Goal: Information Seeking & Learning: Learn about a topic

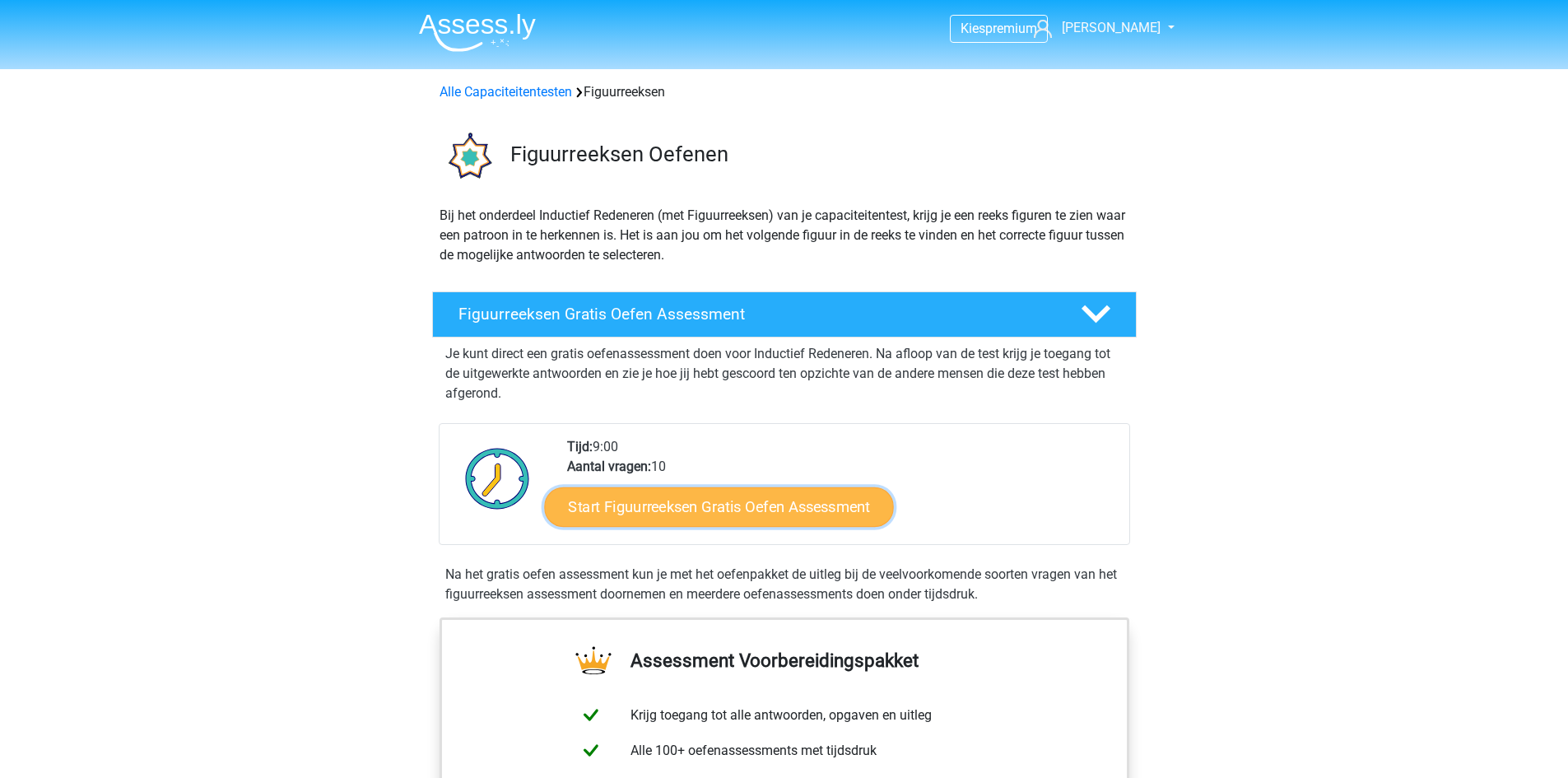
click at [636, 513] on link "Start Figuurreeksen Gratis Oefen Assessment" at bounding box center [718, 506] width 349 height 39
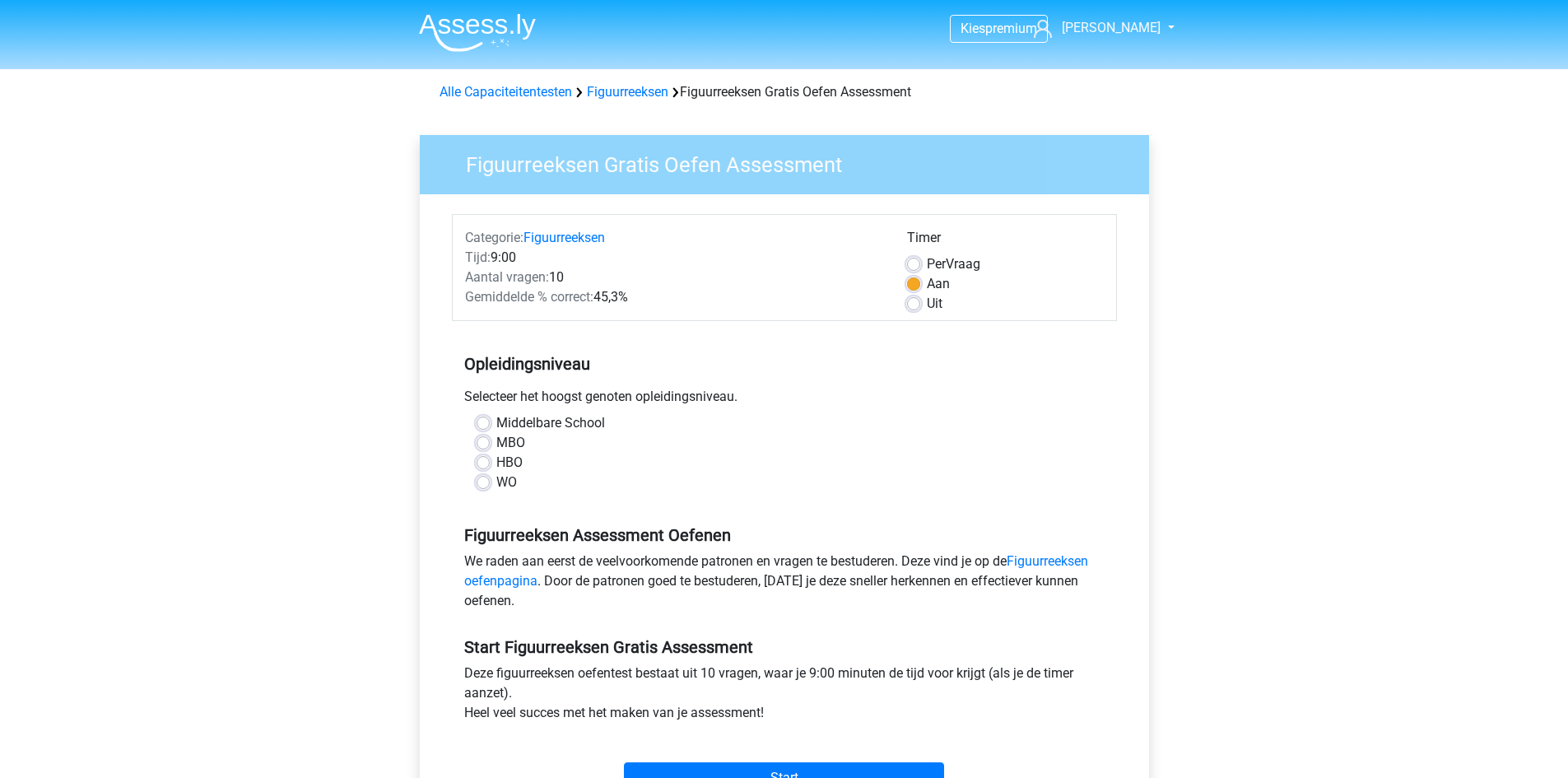
click at [496, 486] on label "WO" at bounding box center [507, 482] width 21 height 20
click at [483, 486] on input "WO" at bounding box center [483, 481] width 13 height 17
radio input "true"
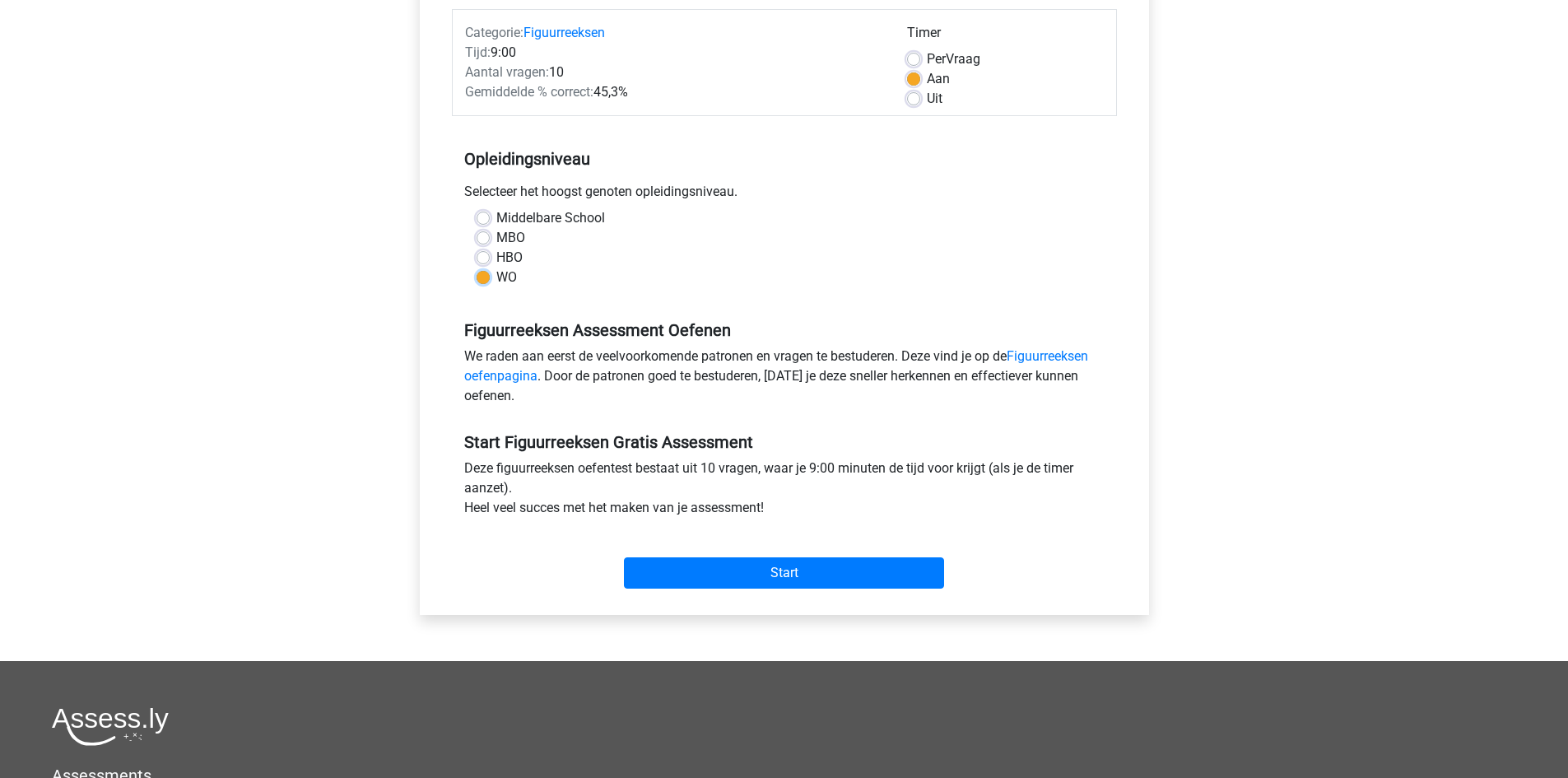
scroll to position [204, 0]
click at [667, 568] on input "Start" at bounding box center [784, 573] width 321 height 31
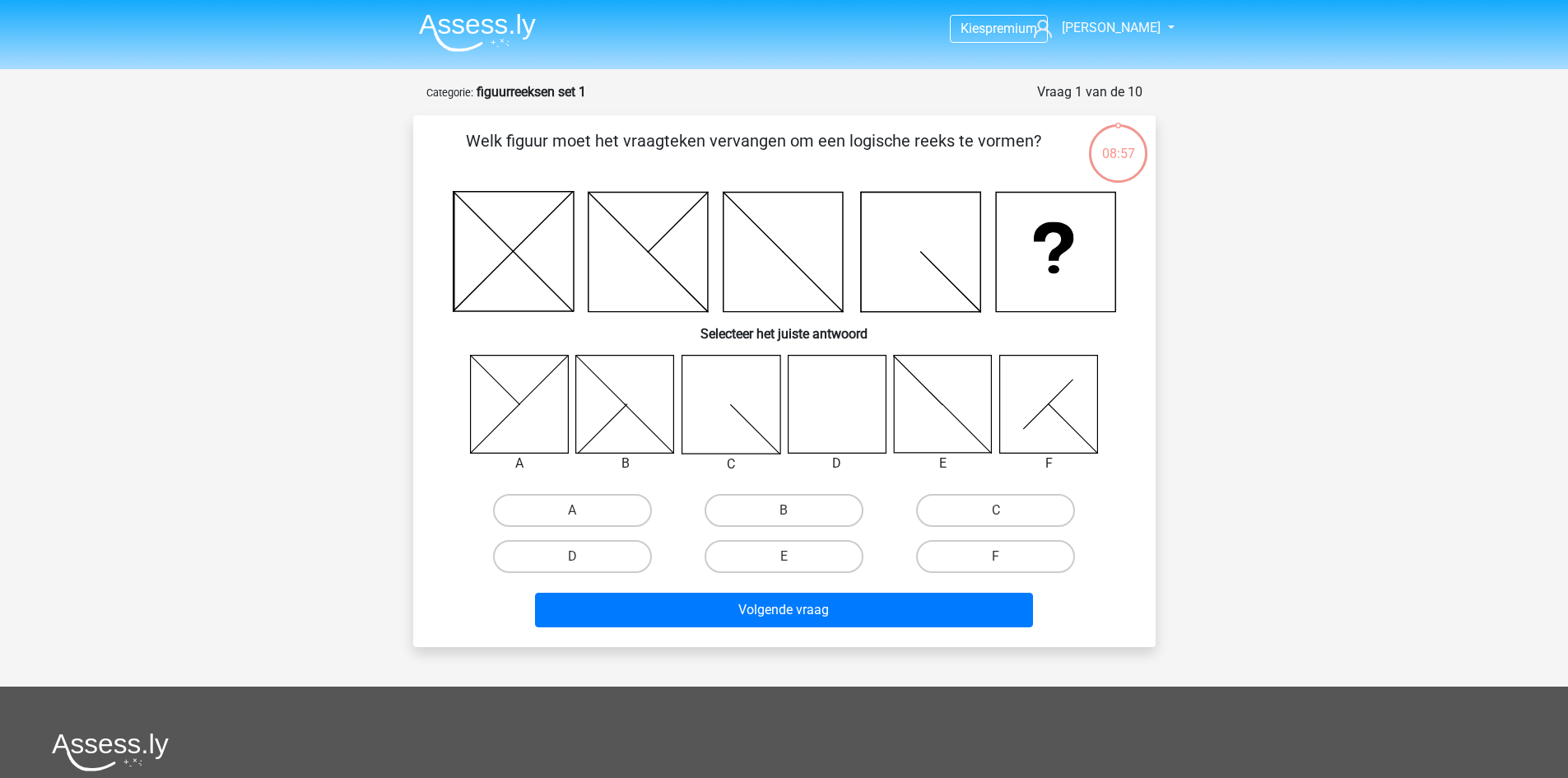
click at [861, 394] on icon at bounding box center [837, 404] width 98 height 98
click at [630, 552] on label "D" at bounding box center [572, 556] width 159 height 33
click at [583, 556] on input "D" at bounding box center [577, 561] width 10 height 10
radio input "true"
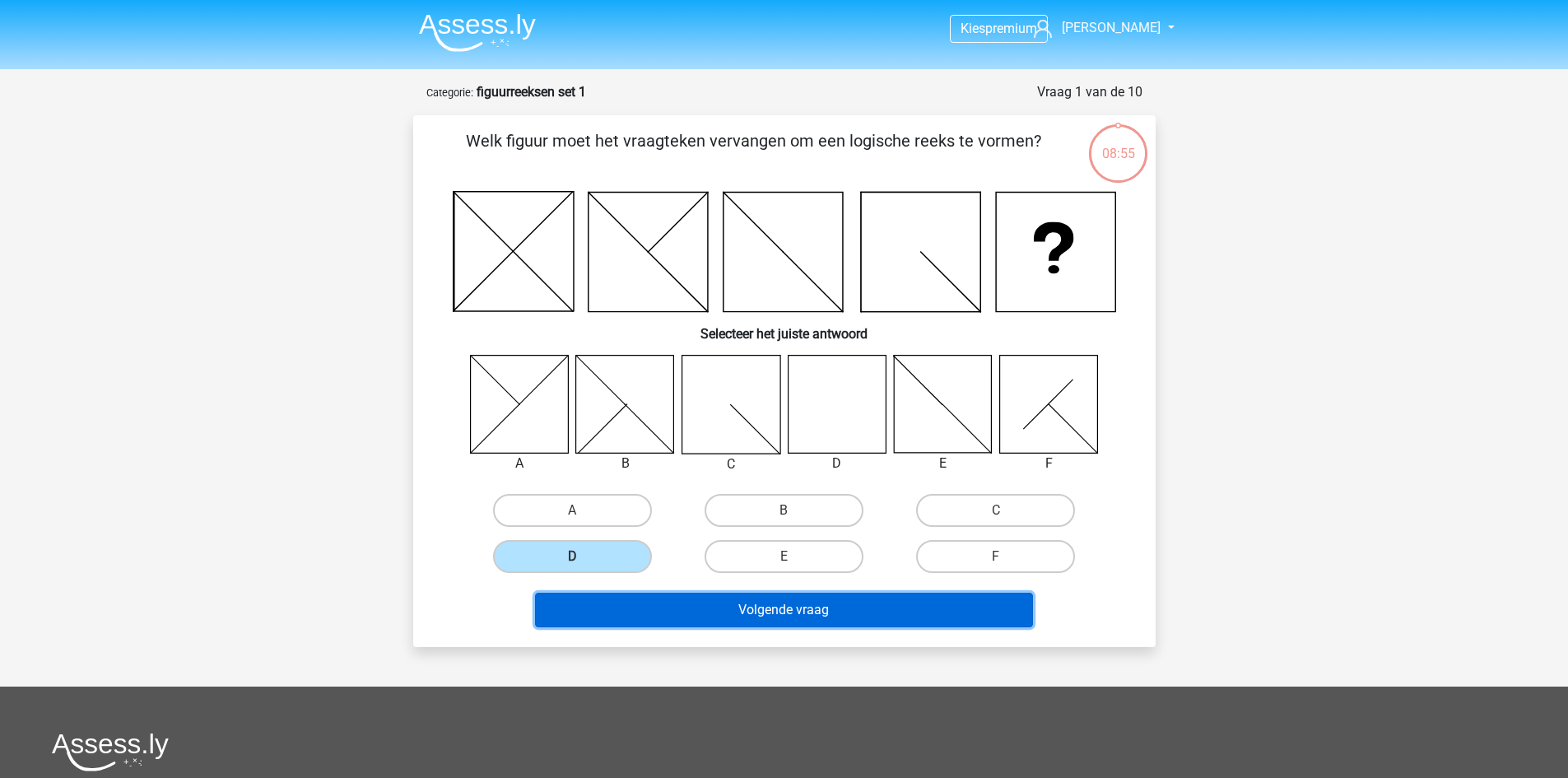
click at [685, 609] on button "Volgende vraag" at bounding box center [784, 610] width 498 height 35
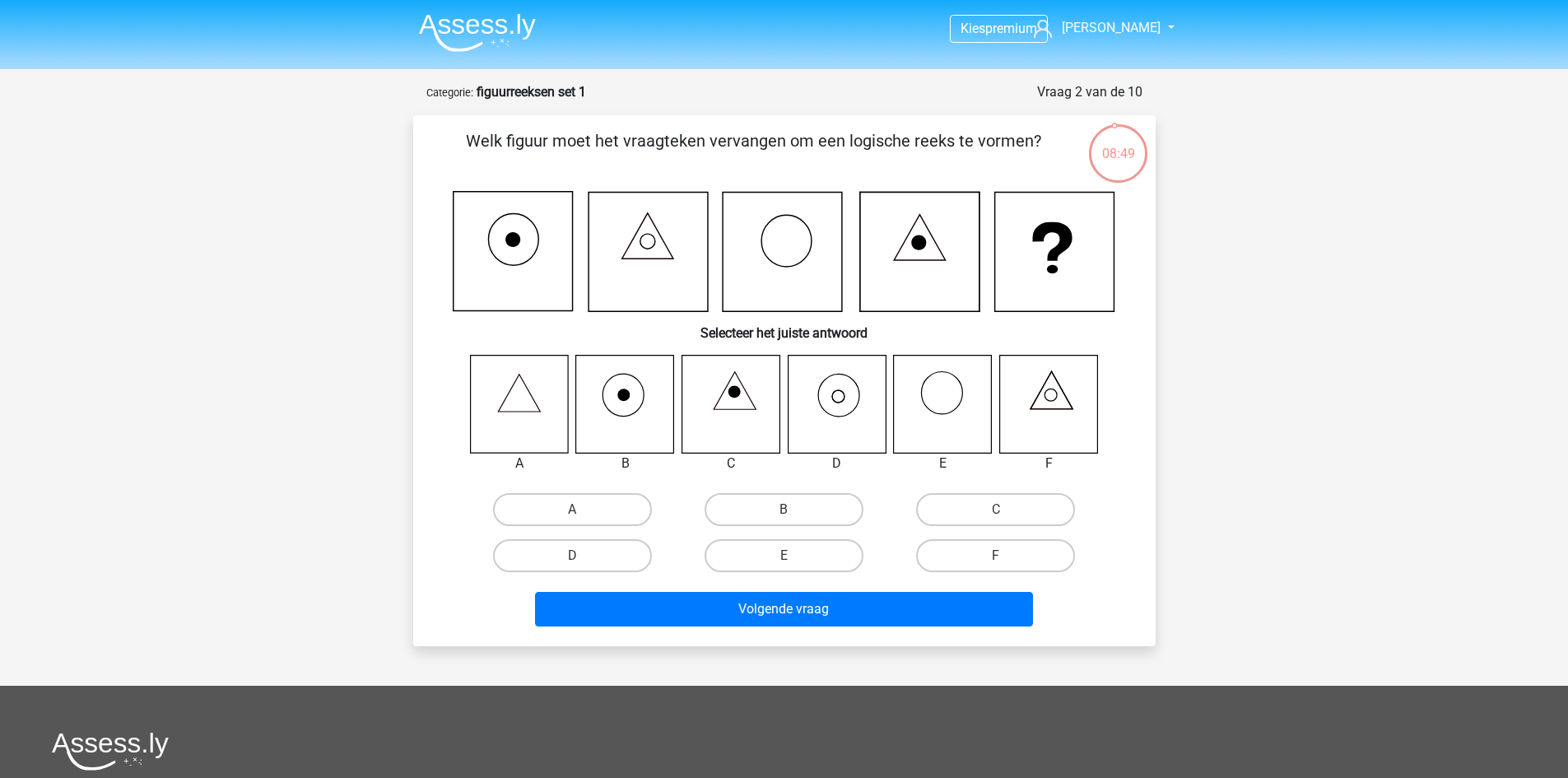
click at [838, 403] on icon at bounding box center [837, 404] width 98 height 98
click at [604, 551] on label "D" at bounding box center [572, 555] width 159 height 33
click at [583, 555] on input "D" at bounding box center [577, 560] width 10 height 10
radio input "true"
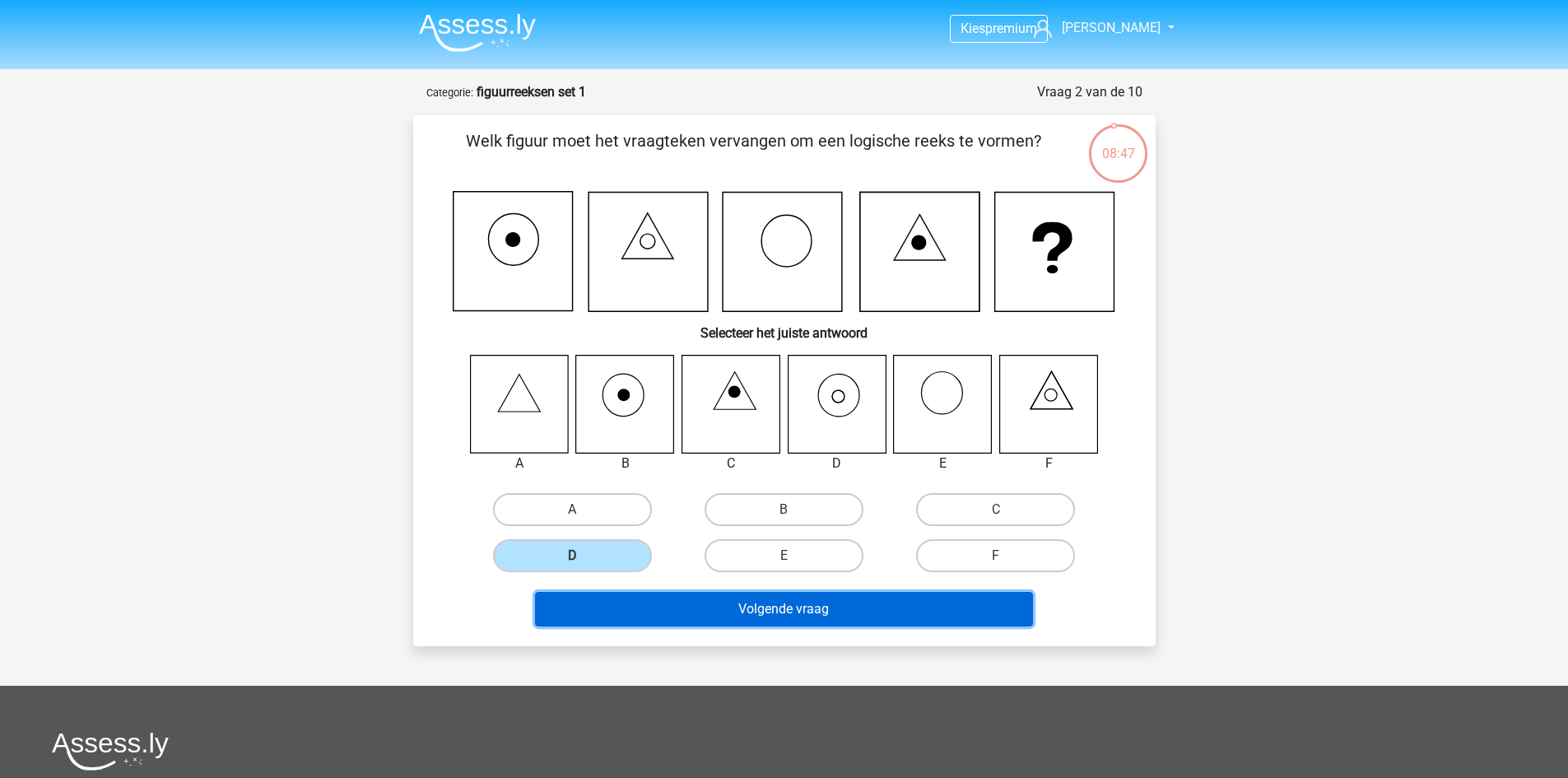
click at [700, 615] on button "Volgende vraag" at bounding box center [784, 609] width 498 height 35
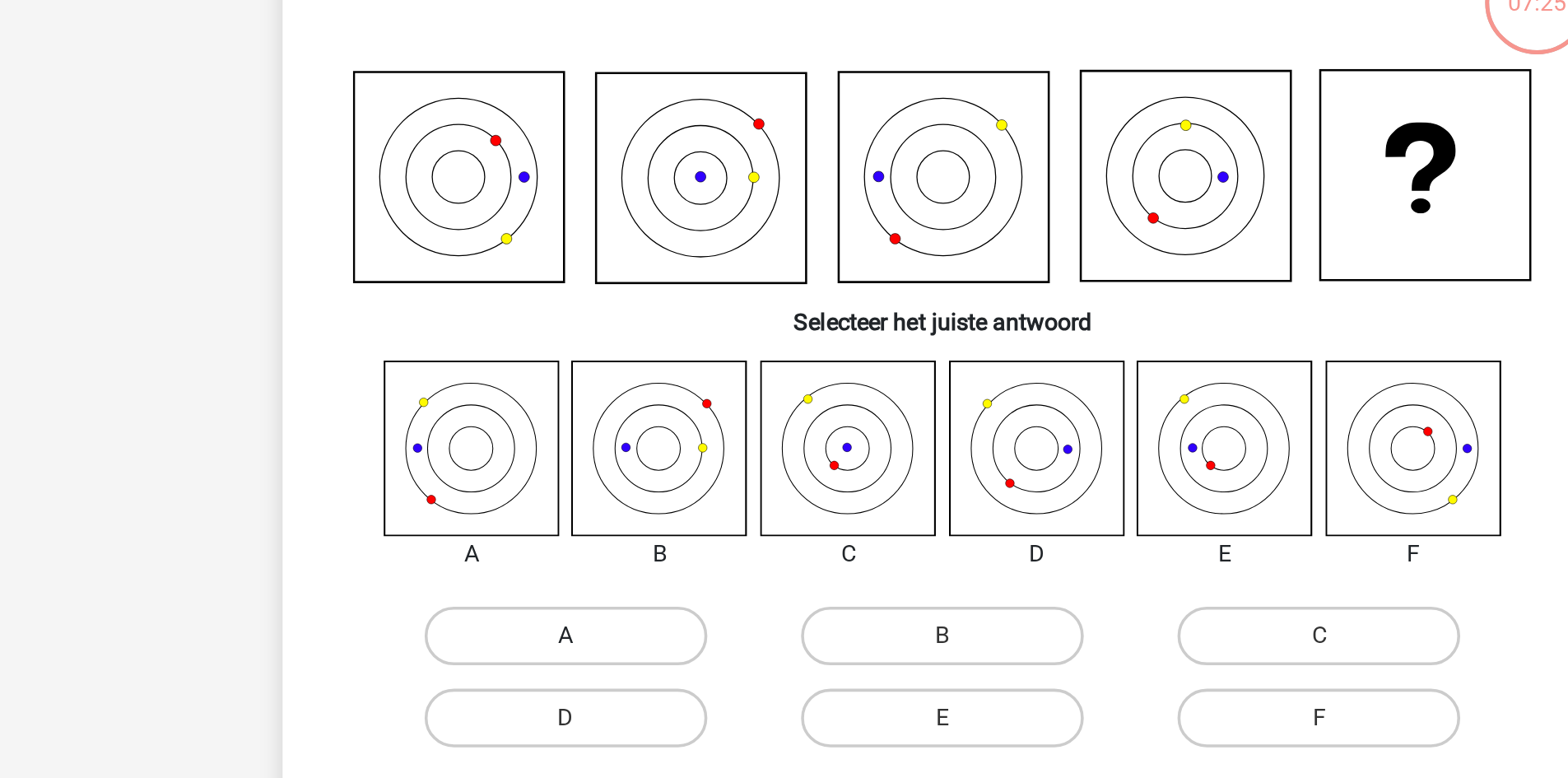
click at [584, 511] on label "A" at bounding box center [572, 509] width 159 height 33
click at [583, 511] on input "A" at bounding box center [577, 514] width 10 height 10
radio input "true"
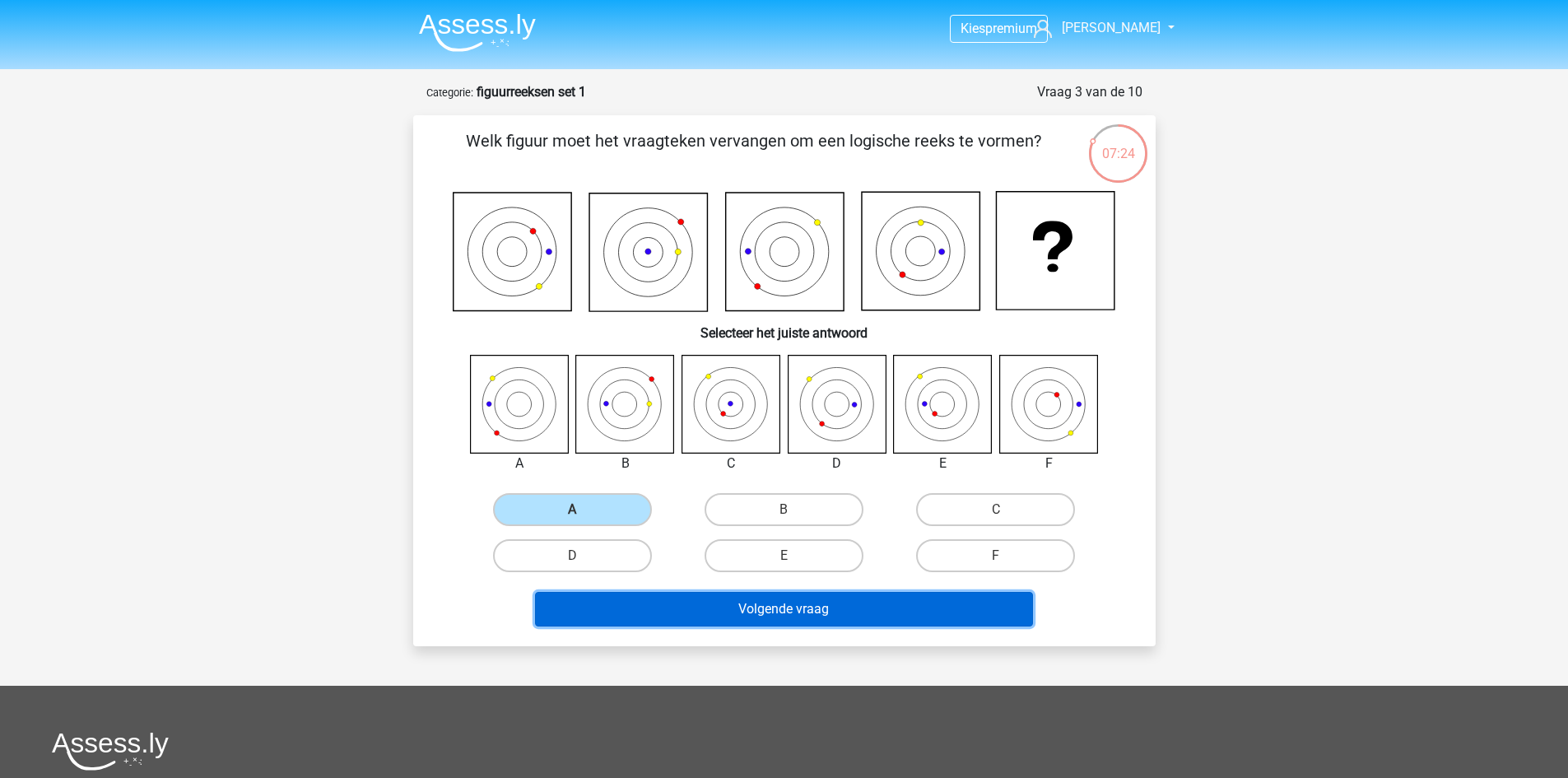
click at [838, 603] on button "Volgende vraag" at bounding box center [784, 609] width 498 height 35
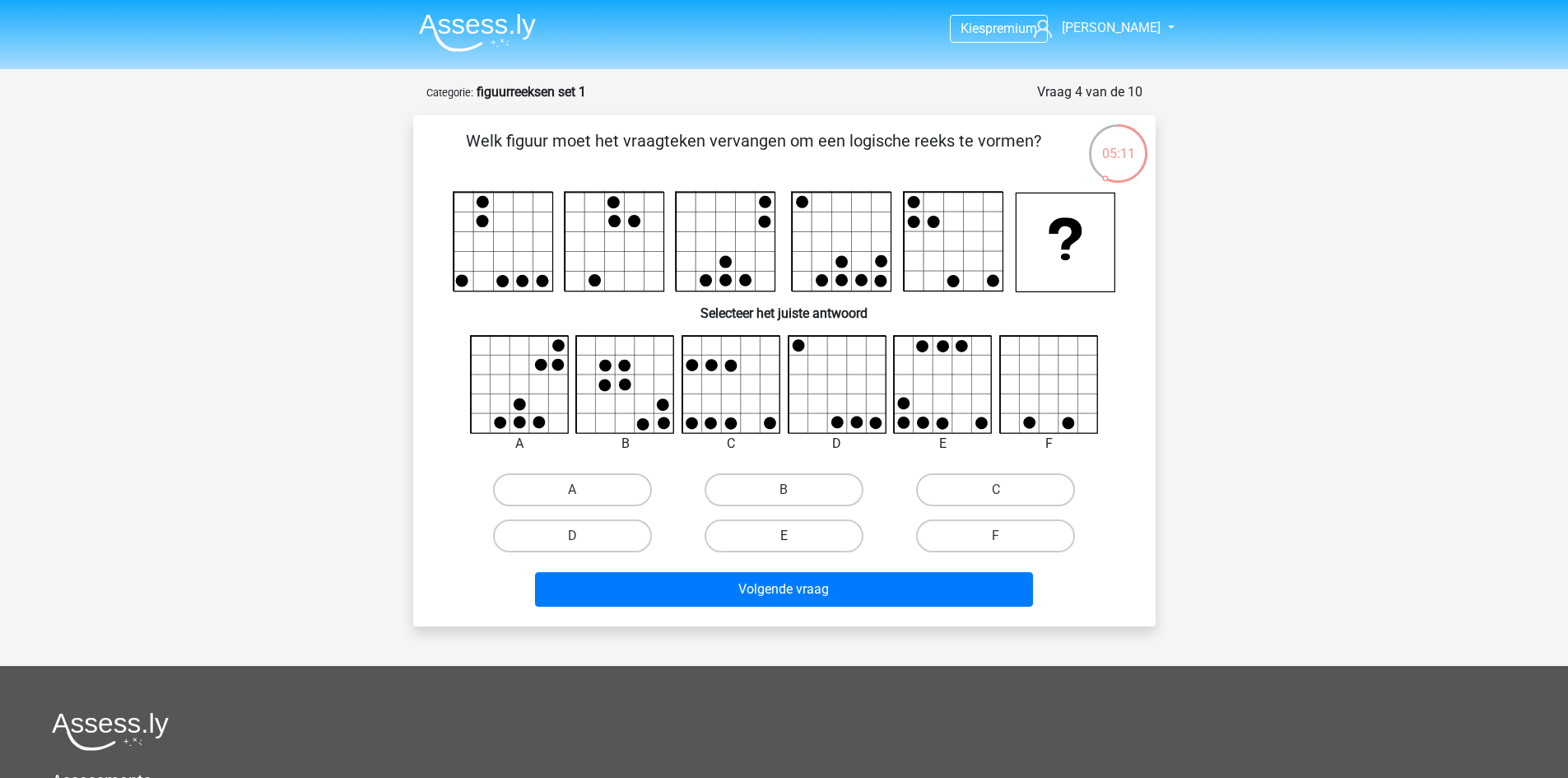
click at [848, 529] on label "E" at bounding box center [784, 536] width 159 height 33
click at [795, 536] on input "E" at bounding box center [788, 540] width 10 height 10
radio input "true"
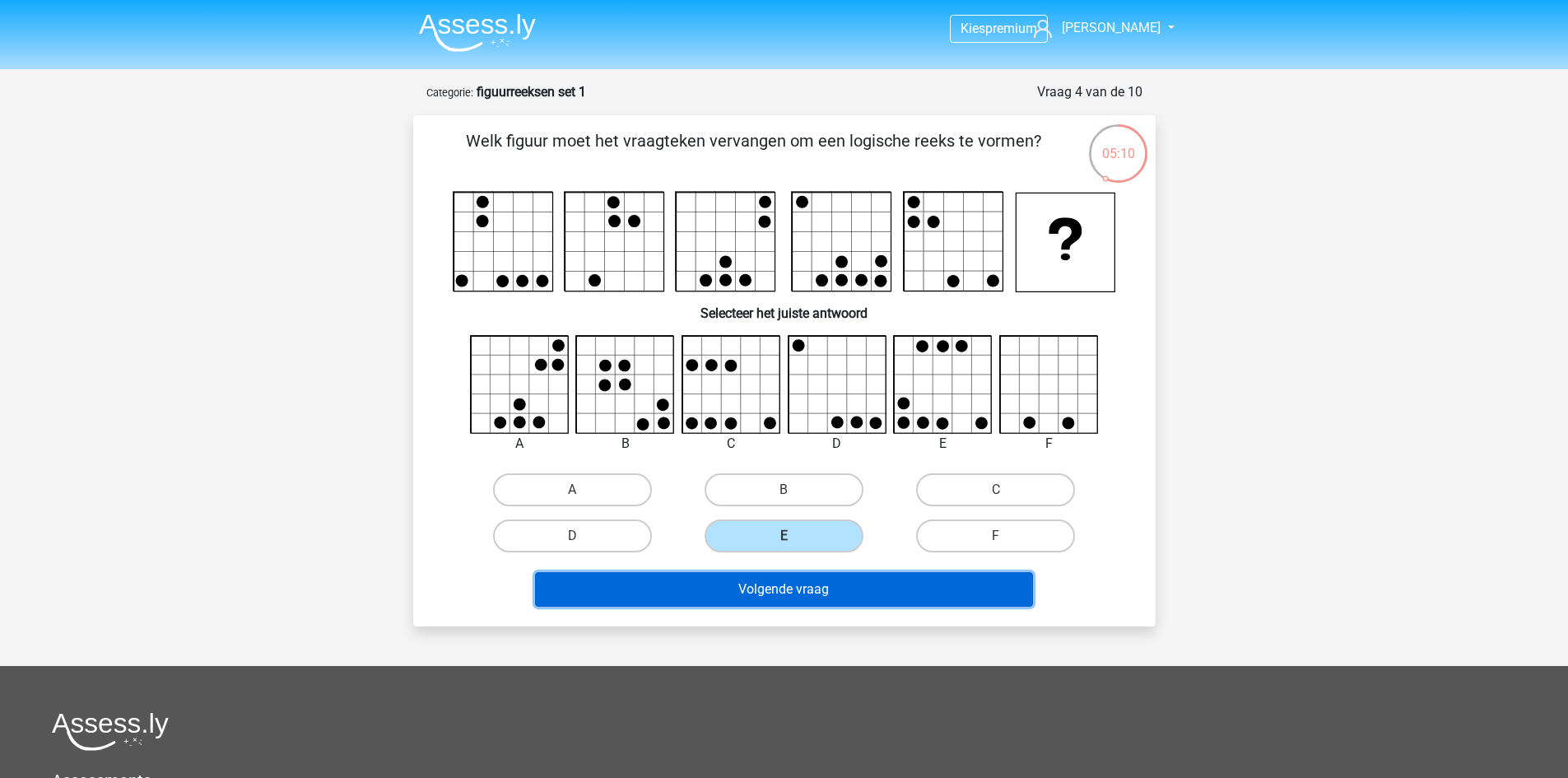
click at [865, 593] on button "Volgende vraag" at bounding box center [784, 589] width 498 height 35
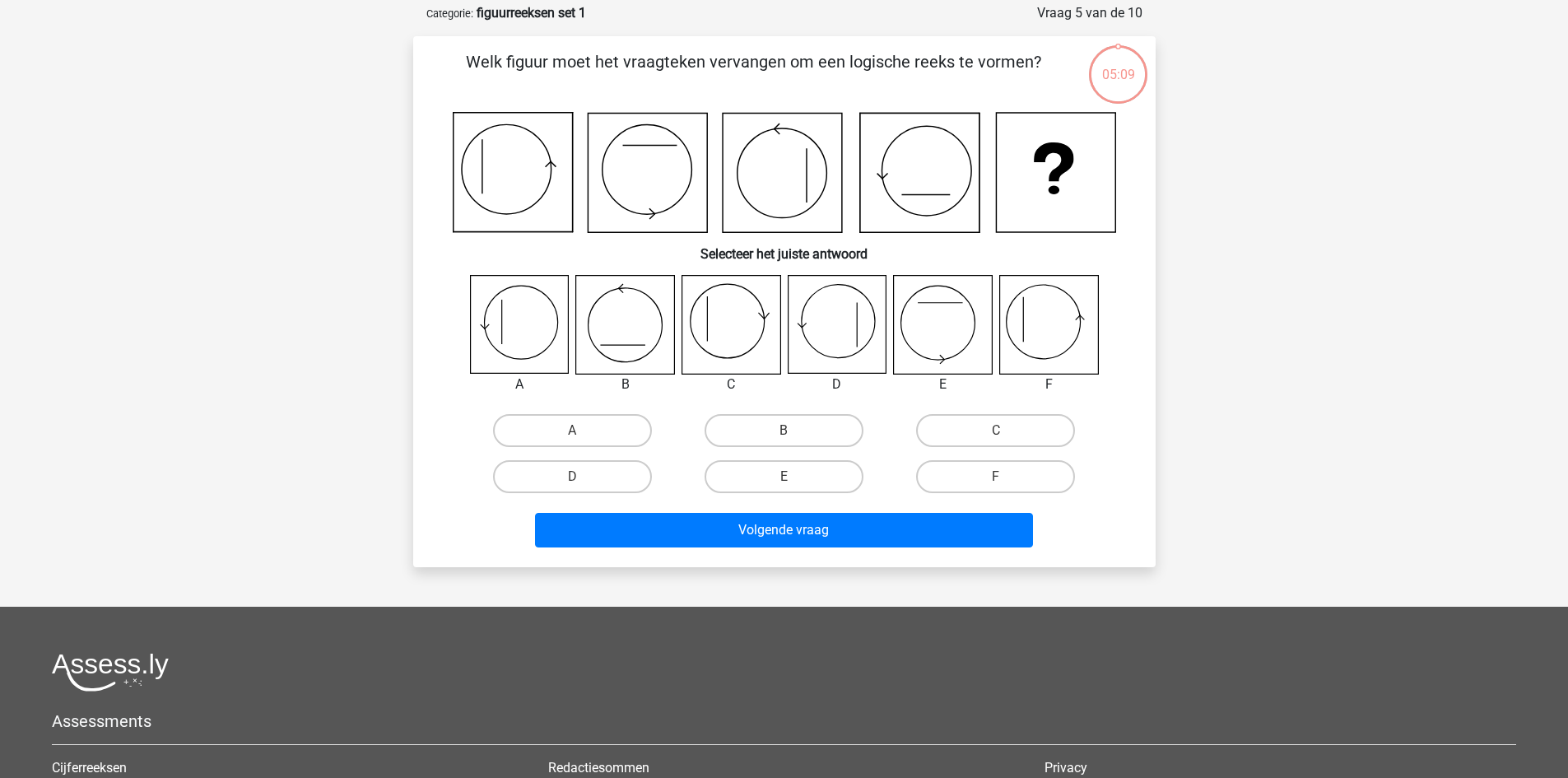
scroll to position [82, 0]
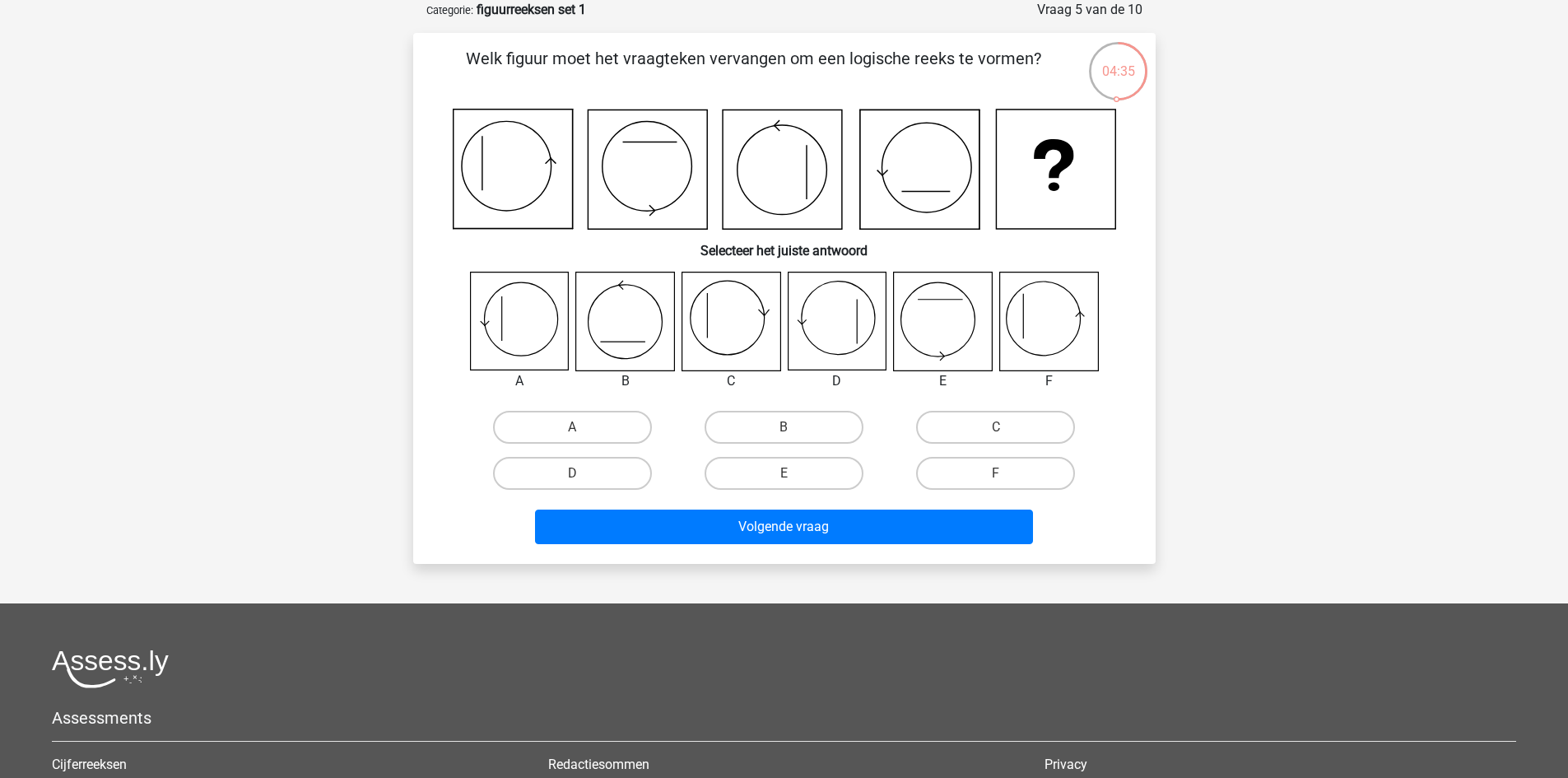
click at [520, 357] on icon at bounding box center [519, 321] width 98 height 98
click at [610, 441] on label "A" at bounding box center [572, 426] width 159 height 33
click at [583, 438] on input "A" at bounding box center [577, 432] width 10 height 10
radio input "true"
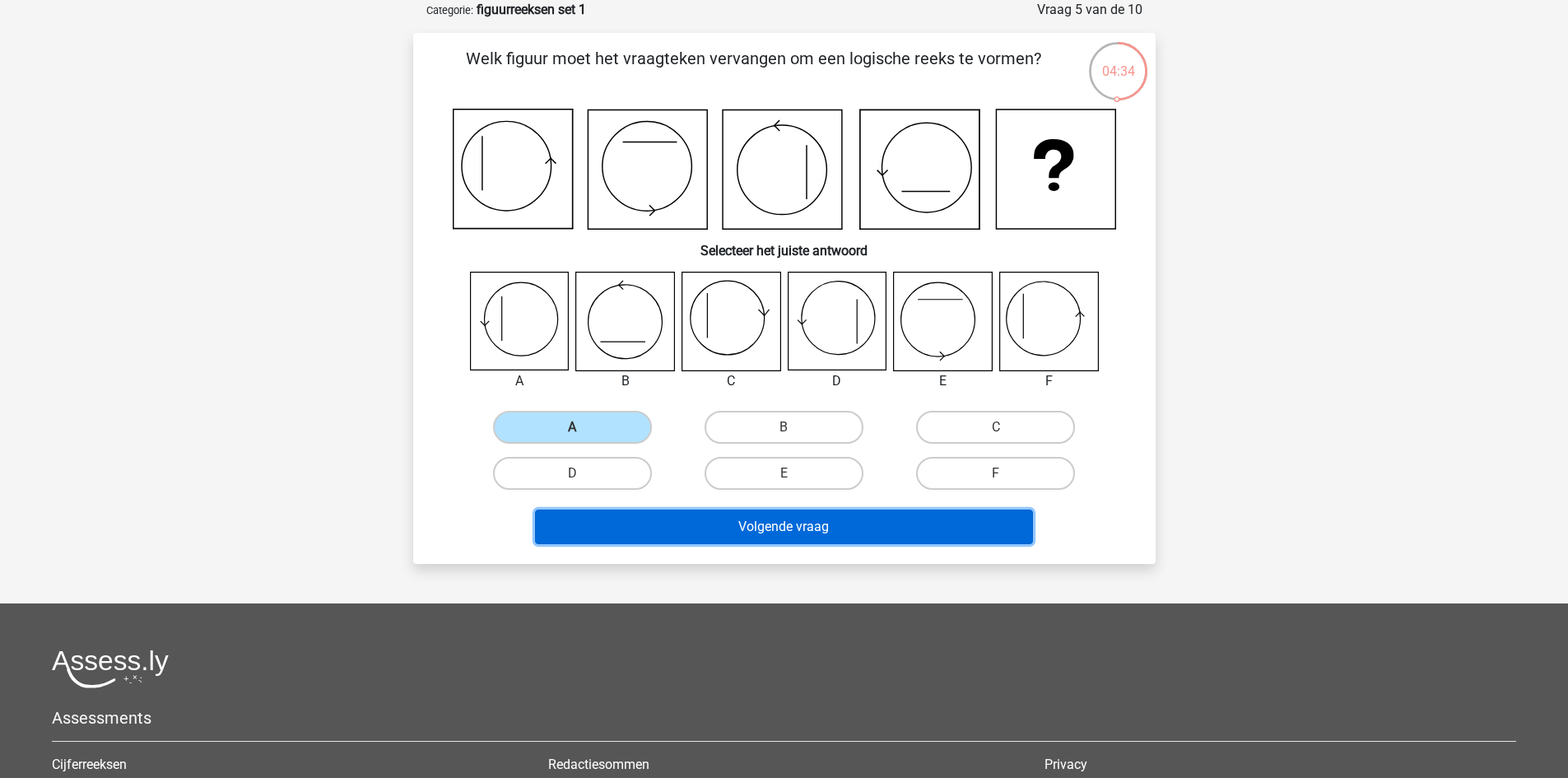
click at [697, 526] on button "Volgende vraag" at bounding box center [784, 526] width 498 height 35
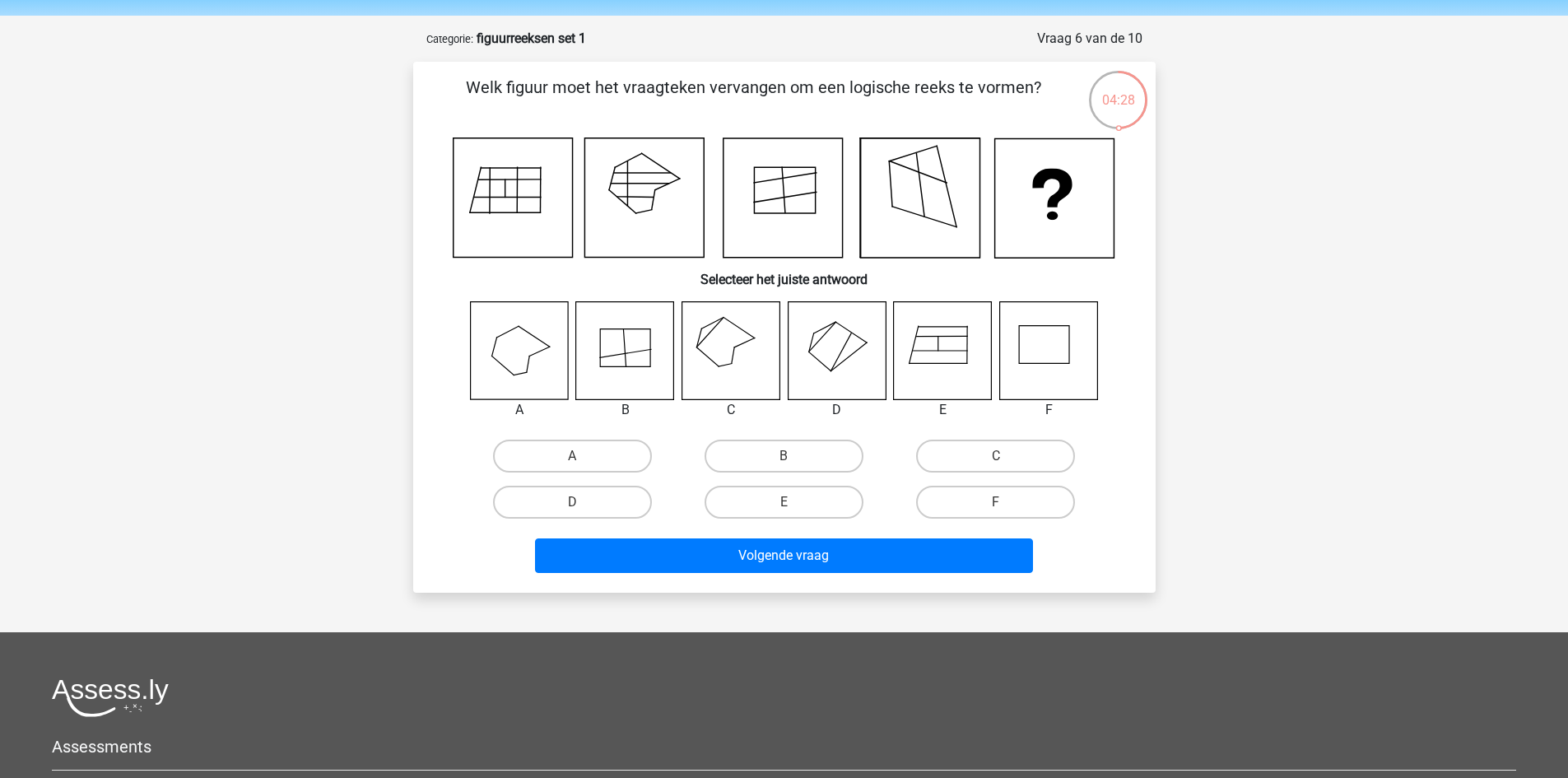
scroll to position [61, 0]
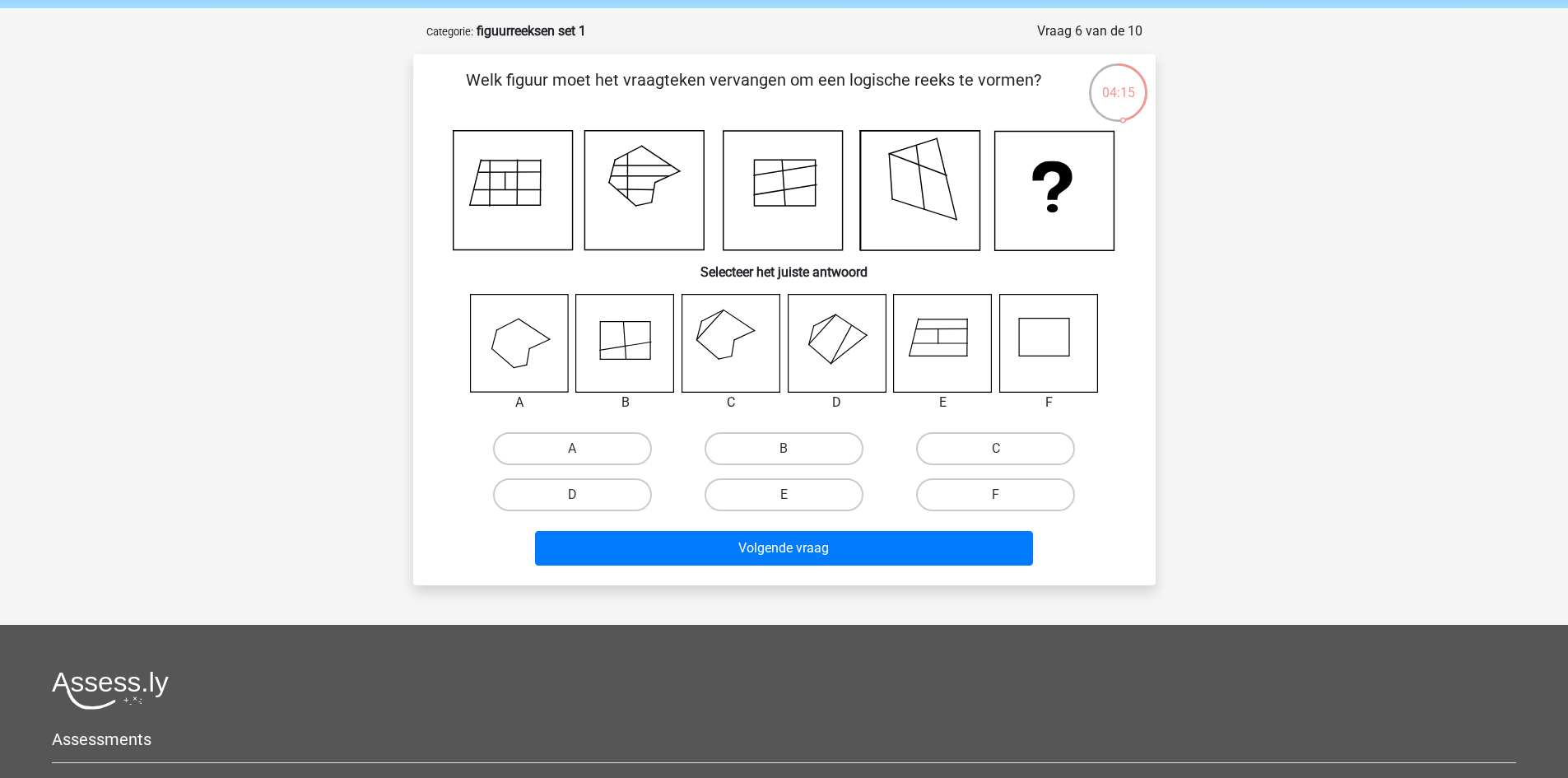
click at [713, 348] on icon at bounding box center [730, 342] width 98 height 98
click at [971, 449] on label "C" at bounding box center [996, 448] width 159 height 33
click at [996, 449] on input "C" at bounding box center [1000, 454] width 10 height 10
radio input "true"
click at [943, 529] on div "Volgende vraag" at bounding box center [784, 545] width 690 height 54
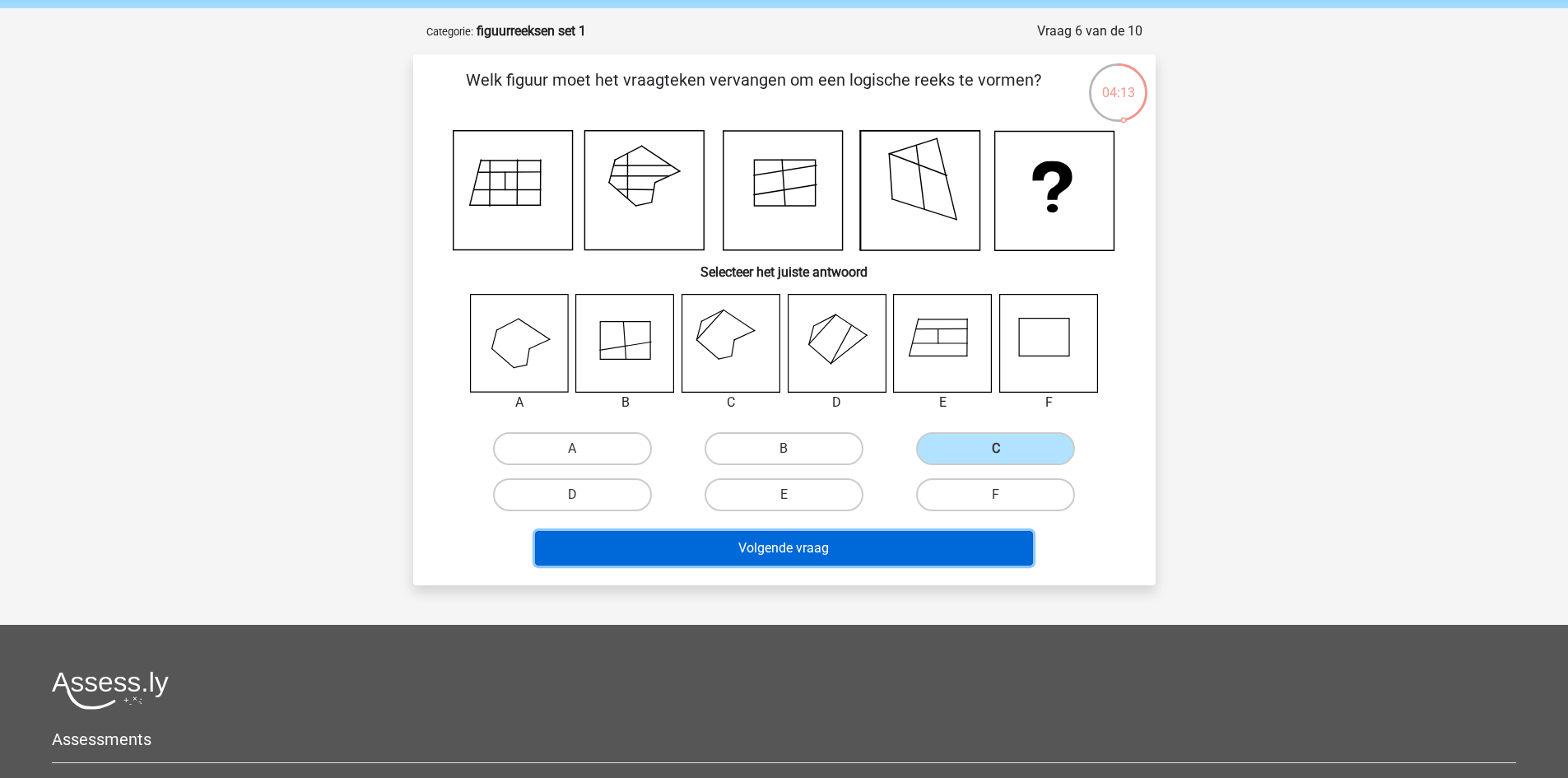
click at [940, 534] on button "Volgende vraag" at bounding box center [784, 548] width 498 height 35
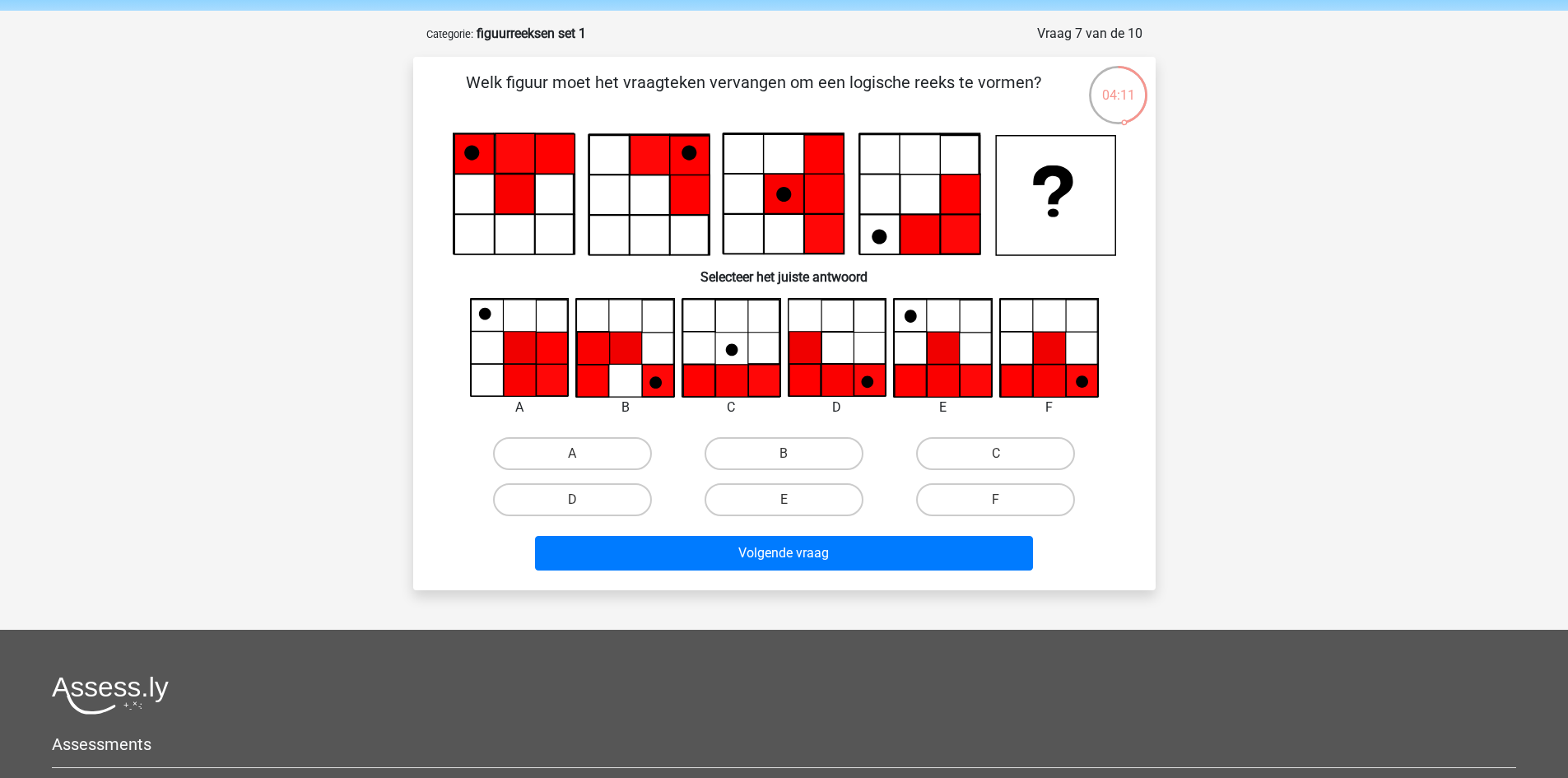
scroll to position [57, 0]
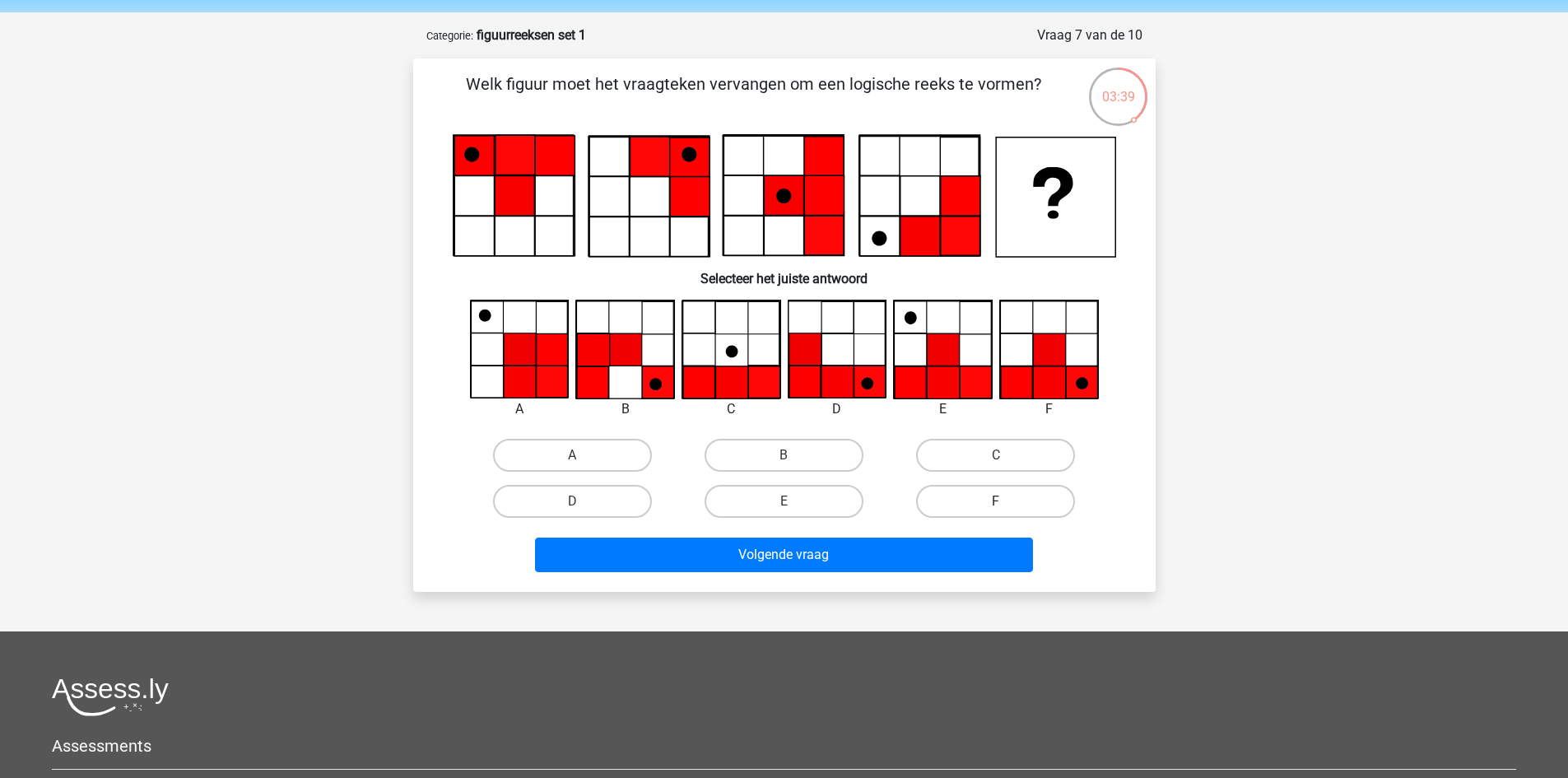
click at [989, 504] on label "F" at bounding box center [996, 501] width 159 height 33
click at [996, 504] on input "F" at bounding box center [1000, 506] width 10 height 10
radio input "true"
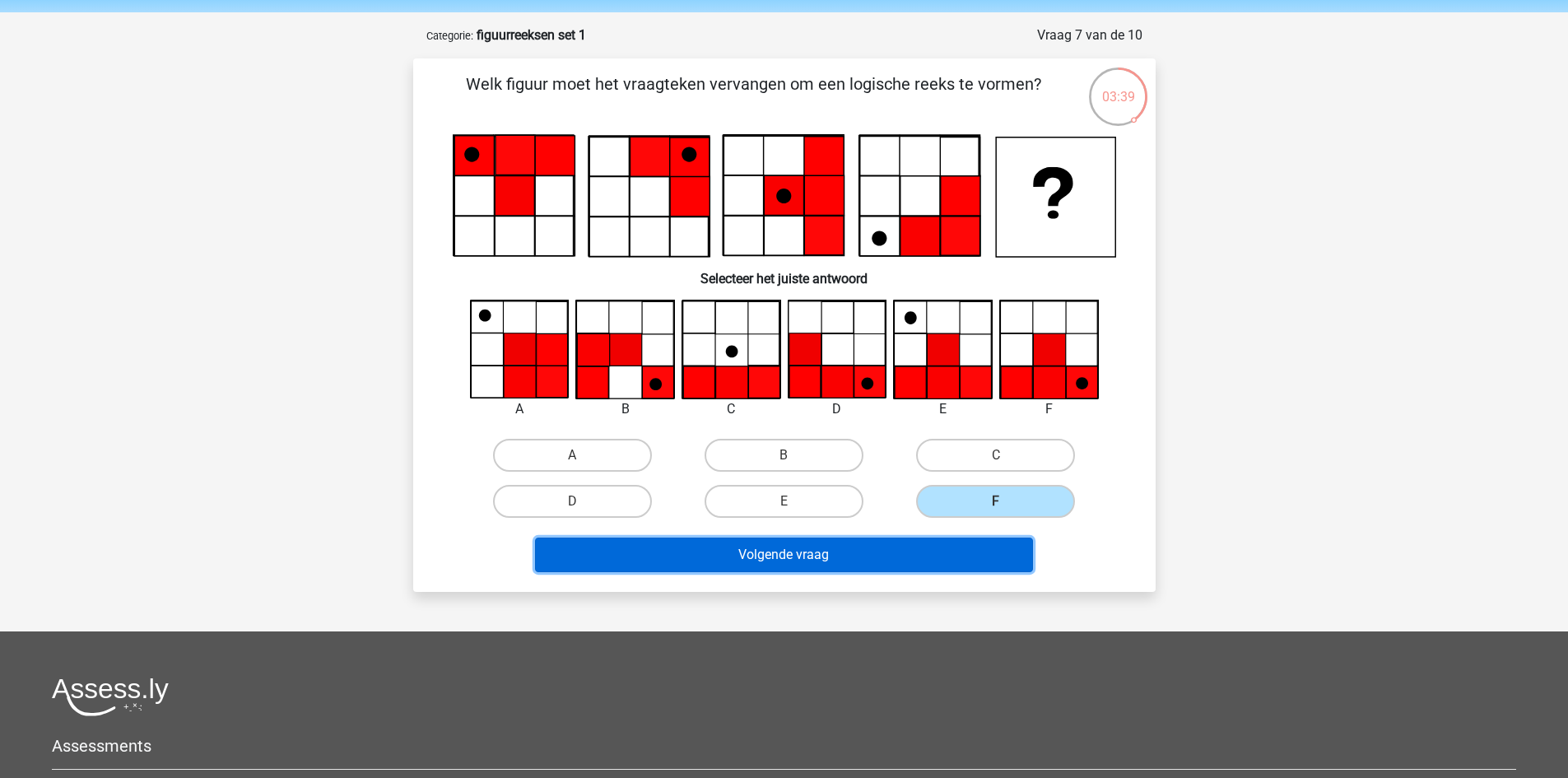
click at [927, 555] on button "Volgende vraag" at bounding box center [784, 555] width 498 height 35
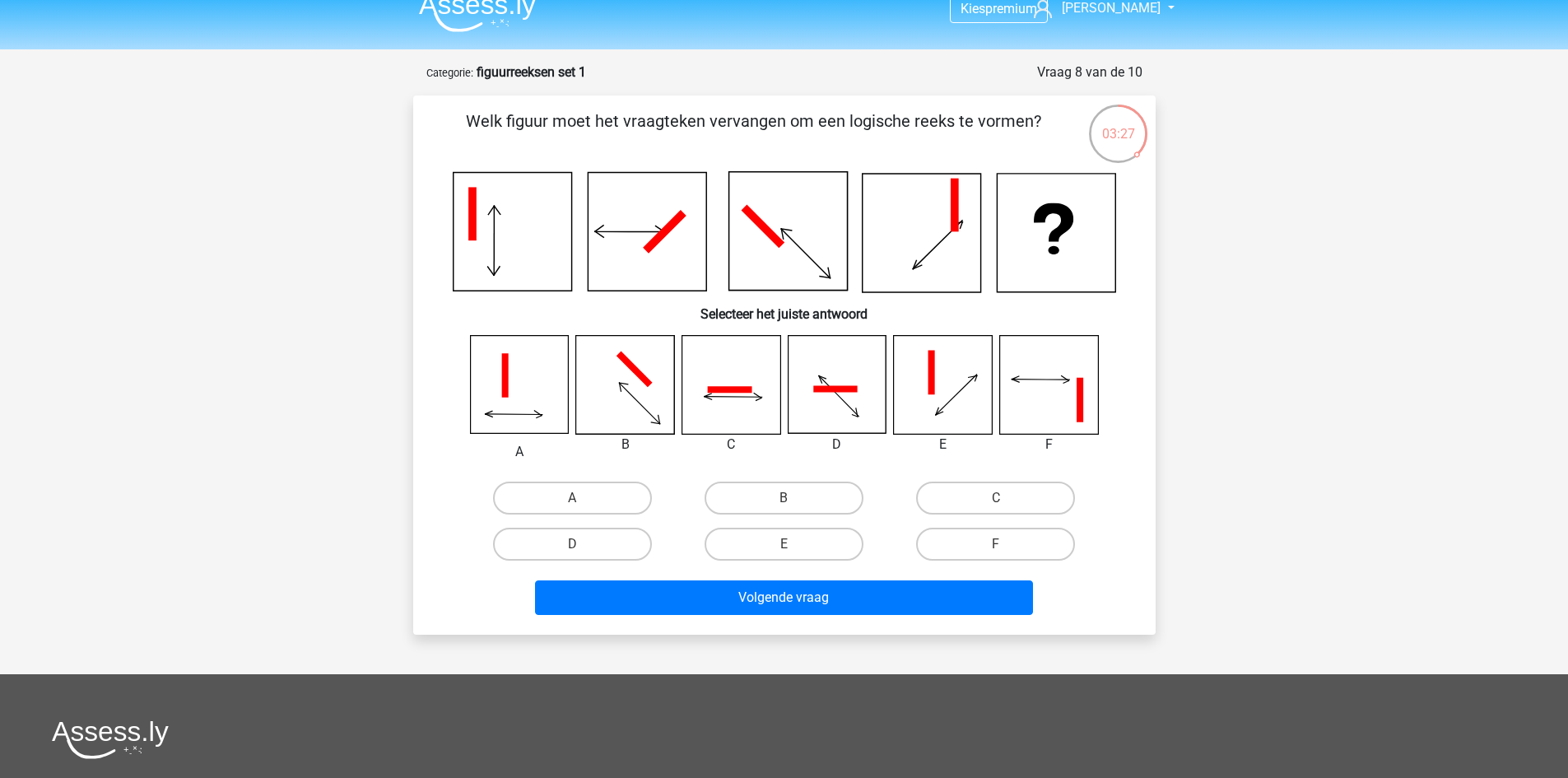
scroll to position [19, 0]
click at [597, 507] on label "A" at bounding box center [572, 498] width 159 height 33
click at [583, 507] on input "A" at bounding box center [577, 504] width 10 height 10
radio input "true"
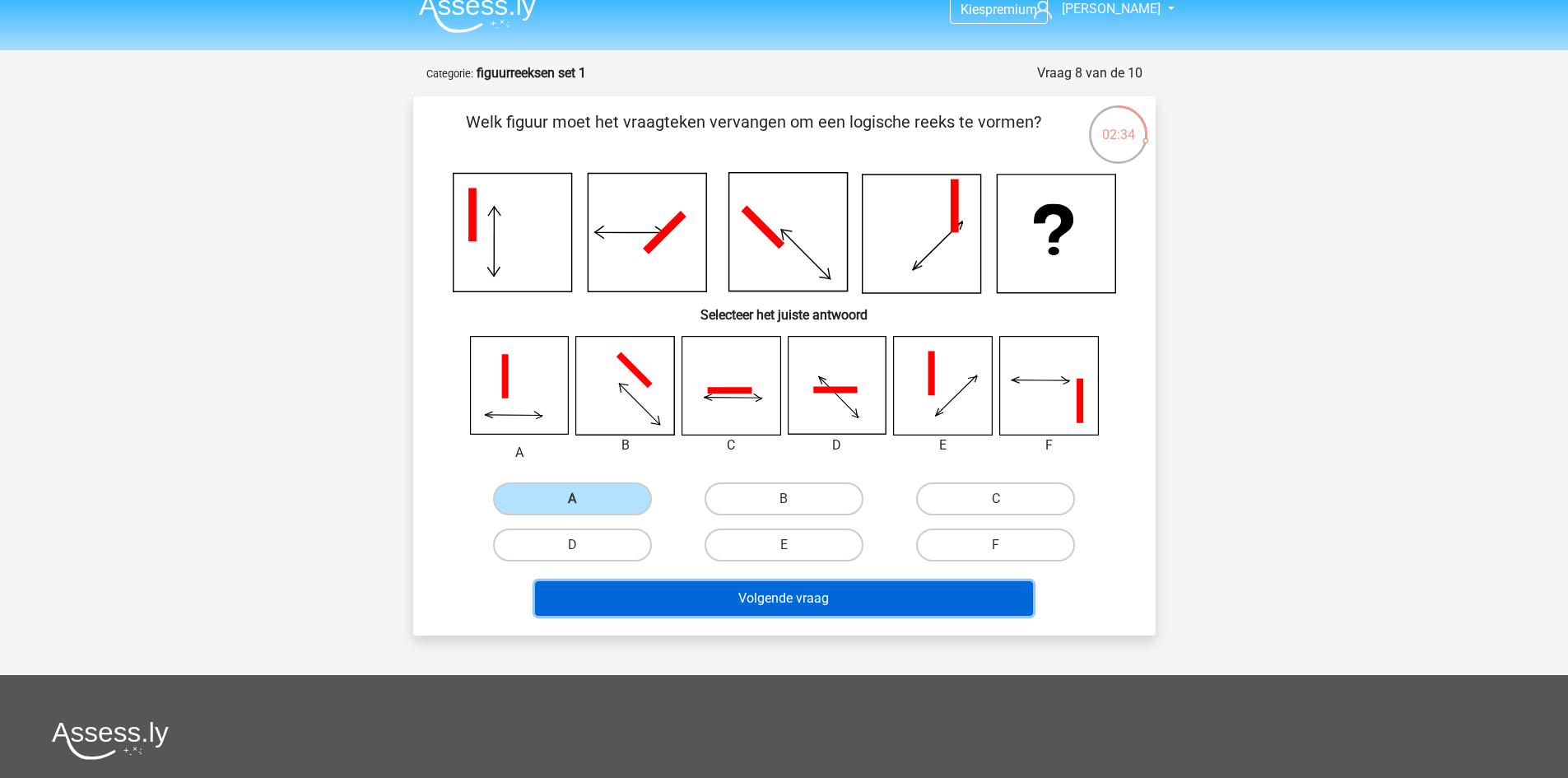
click at [688, 589] on button "Volgende vraag" at bounding box center [784, 598] width 498 height 35
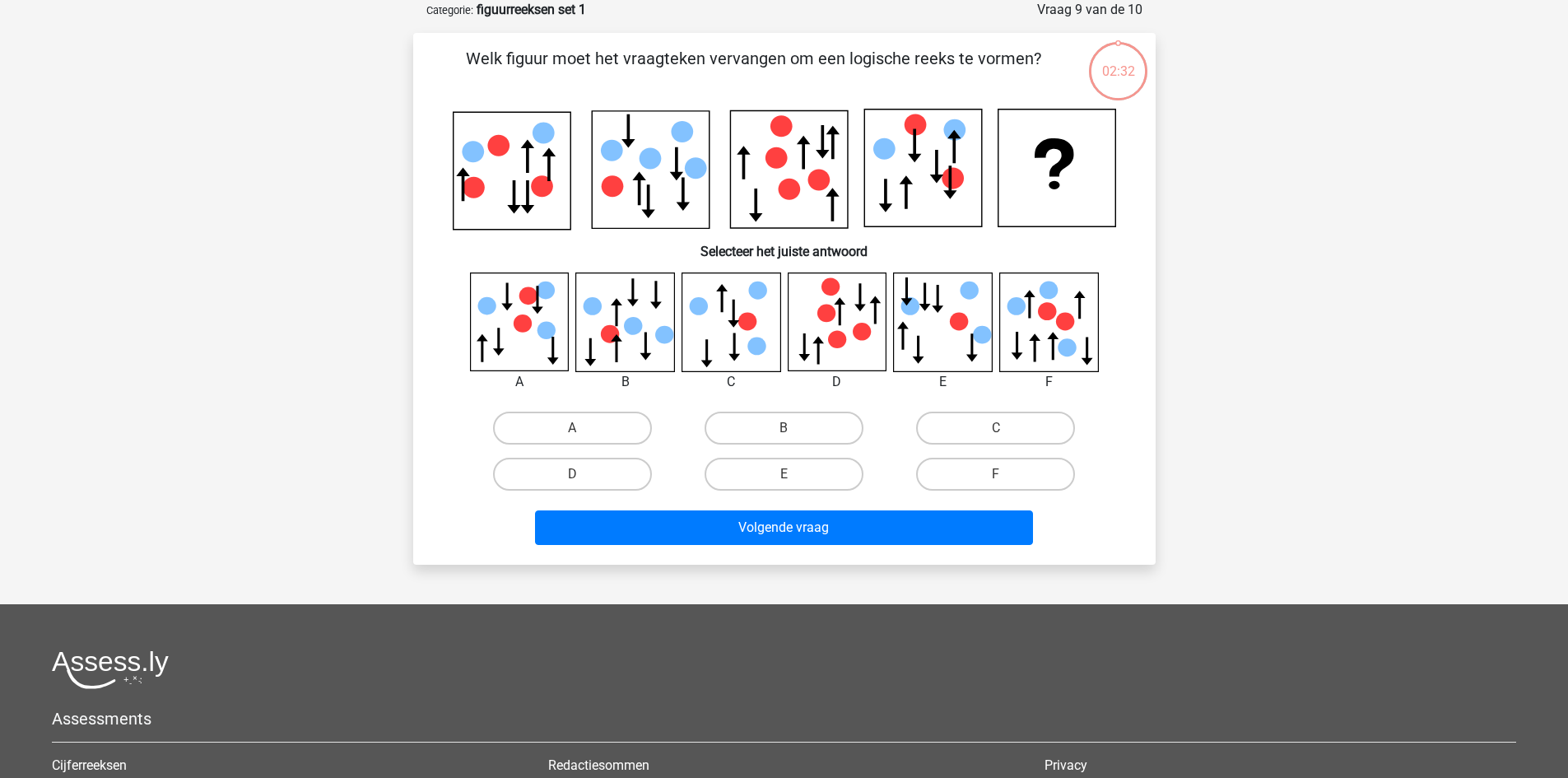
scroll to position [0, 0]
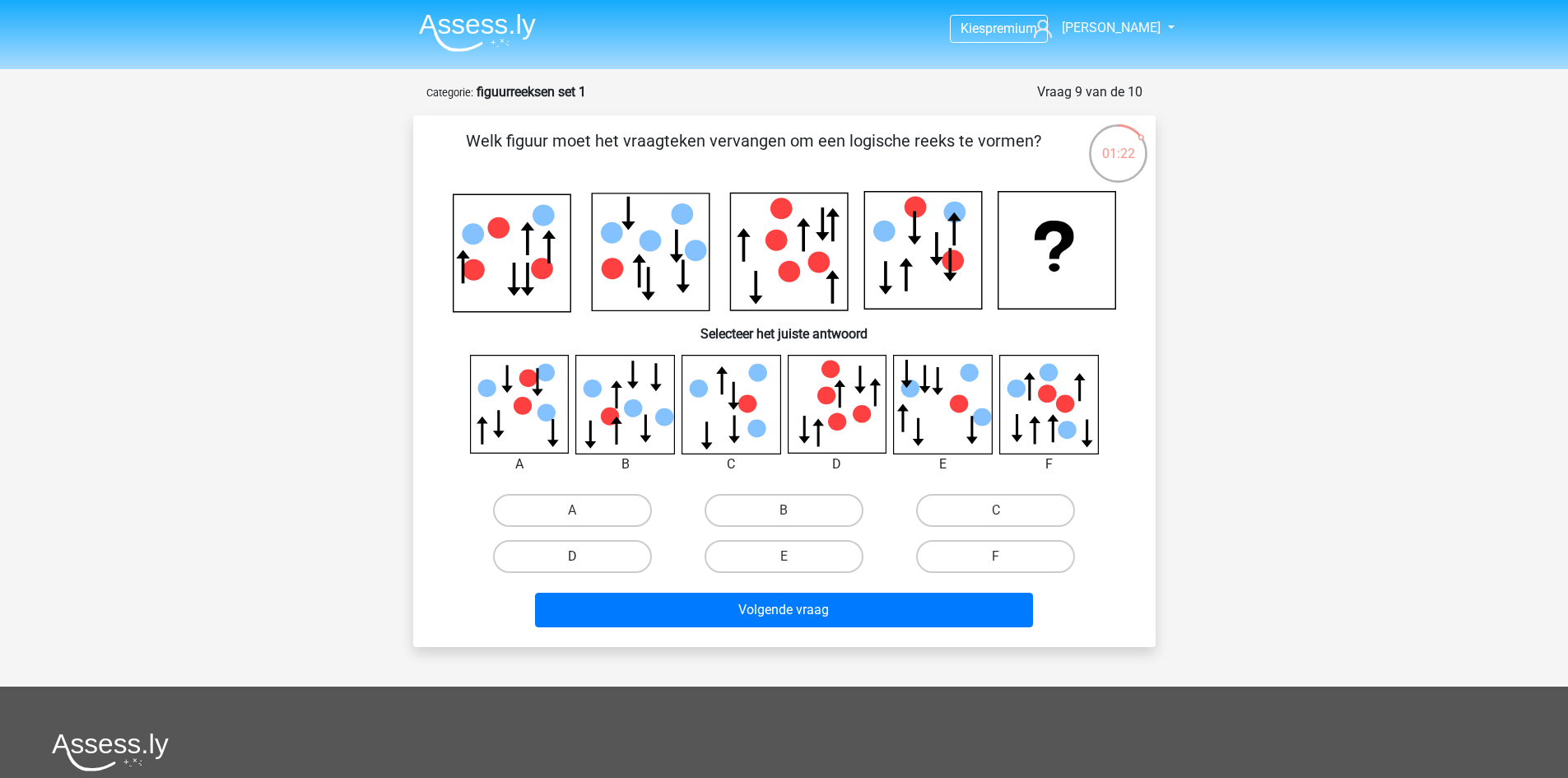
click at [605, 569] on label "D" at bounding box center [572, 556] width 159 height 33
click at [583, 568] on input "D" at bounding box center [577, 561] width 10 height 10
radio input "true"
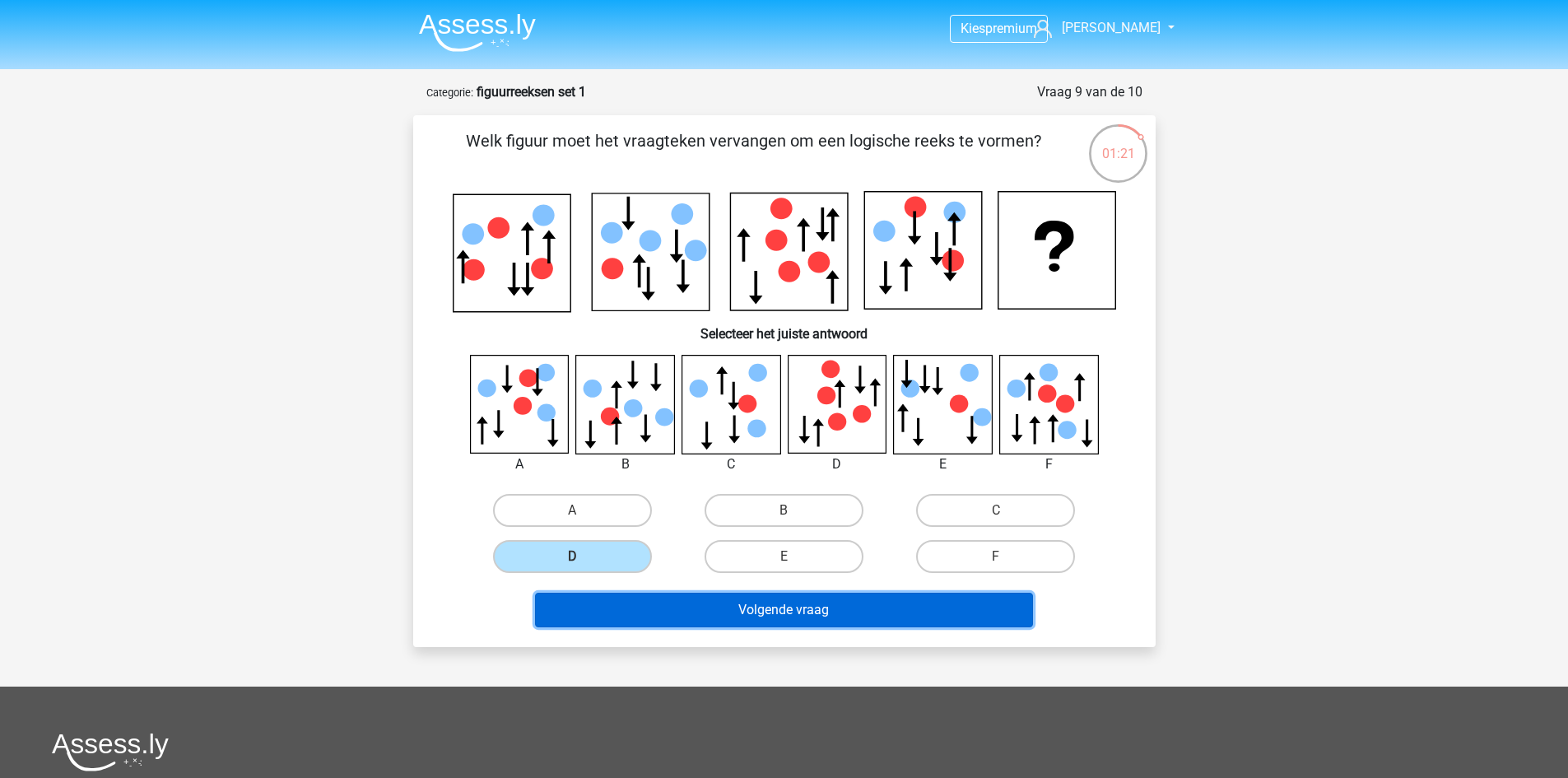
click at [655, 600] on button "Volgende vraag" at bounding box center [784, 610] width 498 height 35
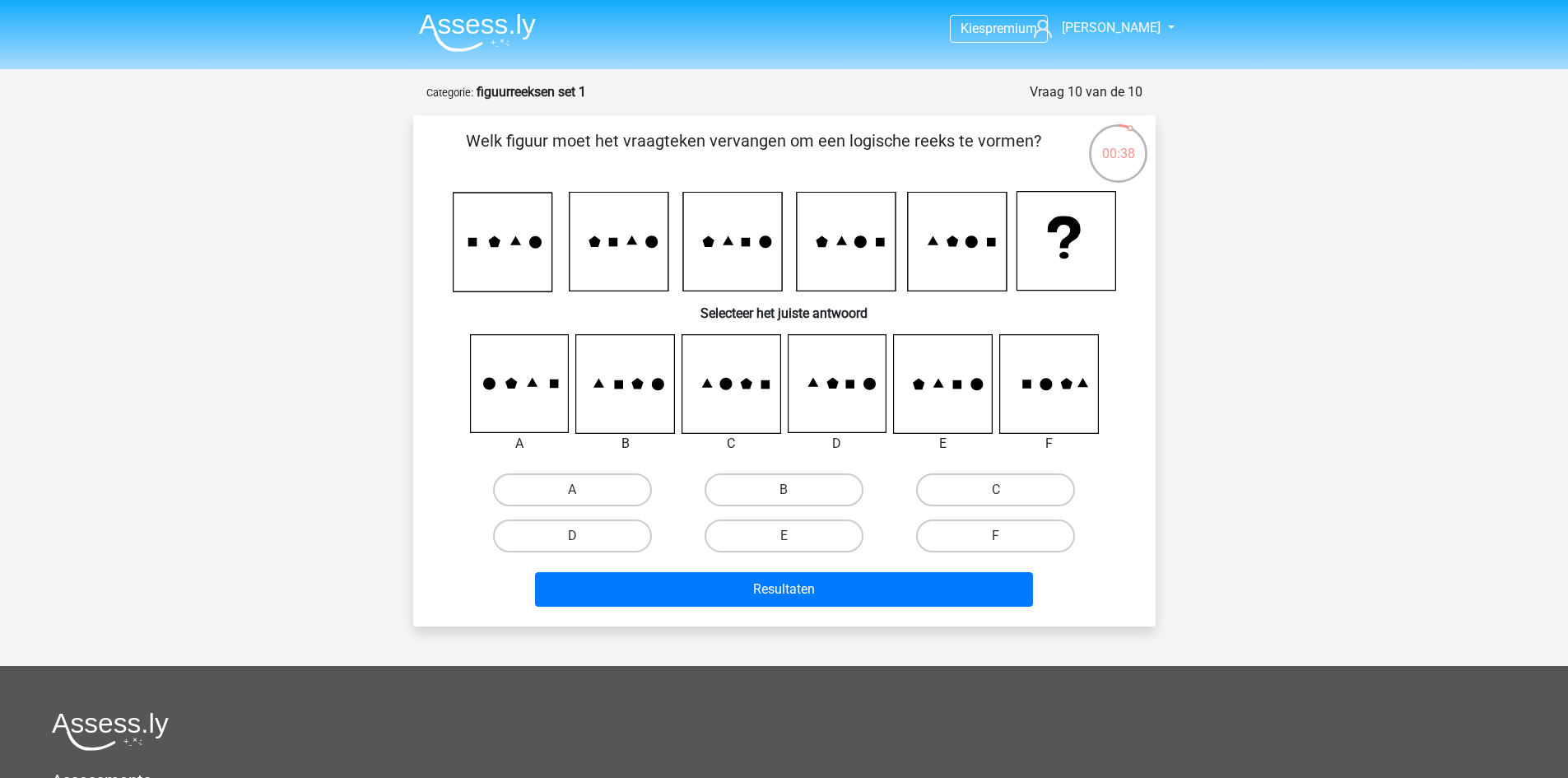
click at [755, 382] on icon at bounding box center [730, 383] width 98 height 98
click at [963, 496] on label "C" at bounding box center [996, 489] width 159 height 33
click at [996, 496] on input "C" at bounding box center [1000, 495] width 10 height 10
radio input "true"
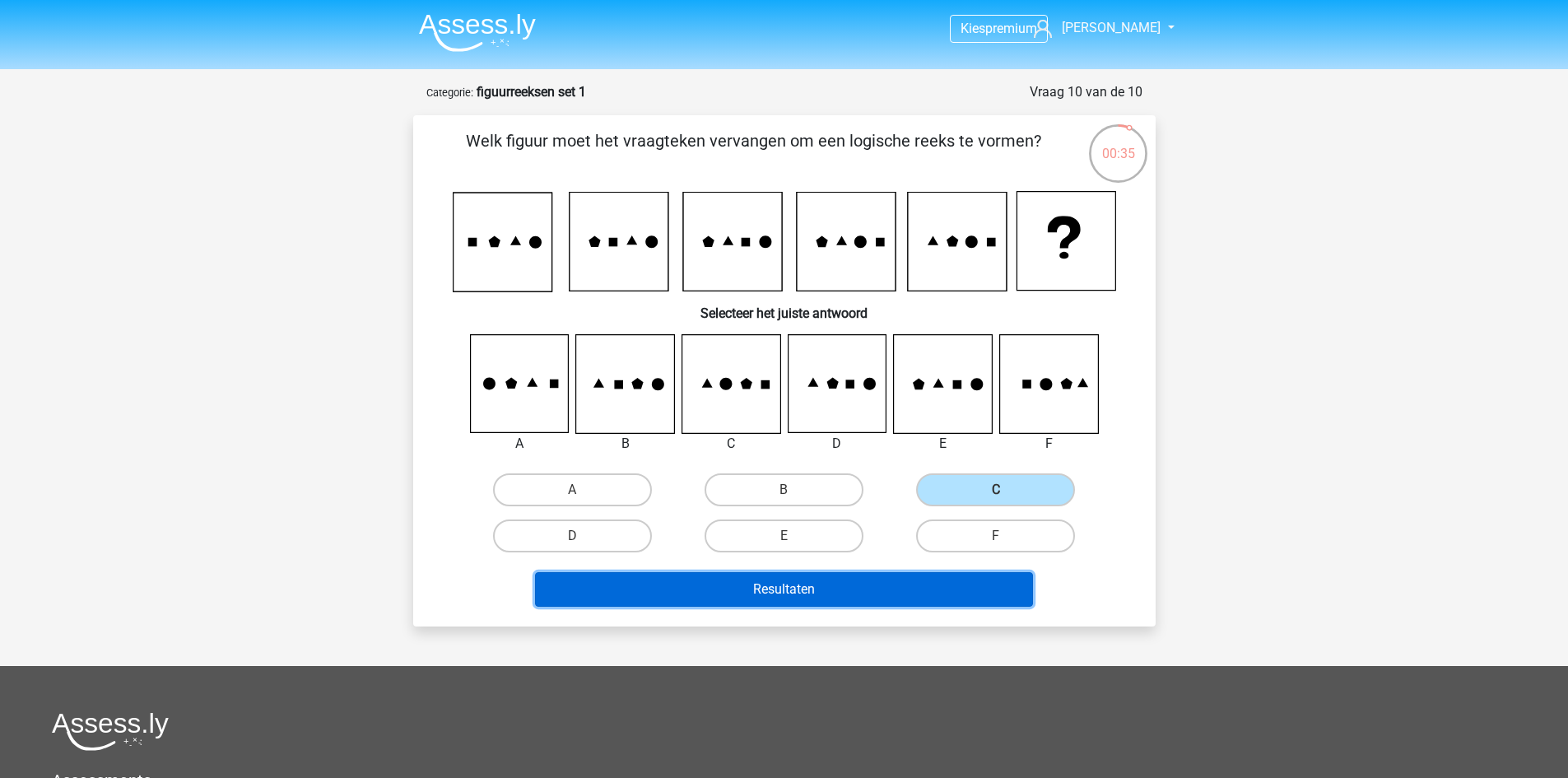
click at [952, 577] on button "Resultaten" at bounding box center [784, 589] width 498 height 35
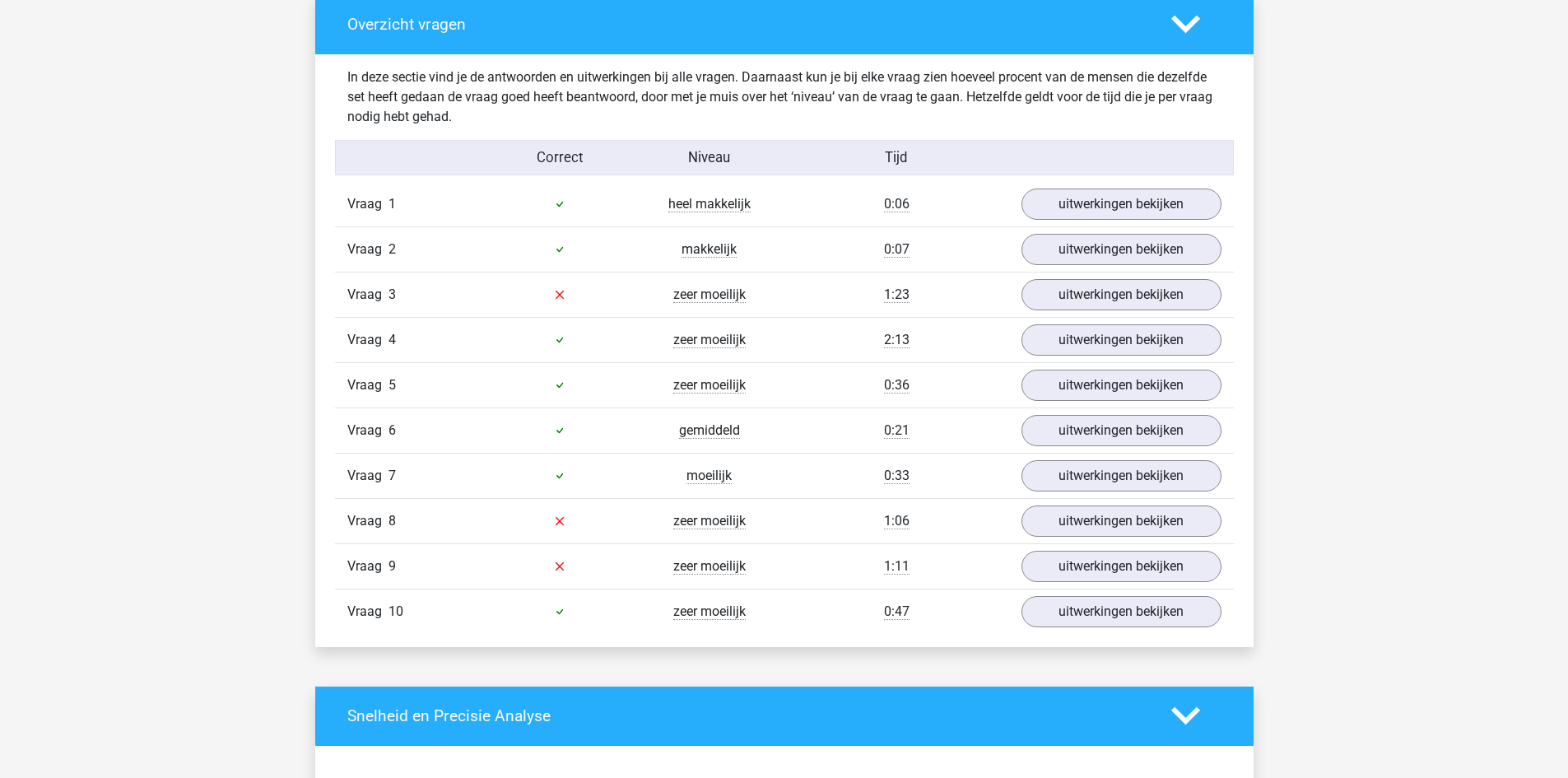
scroll to position [1244, 0]
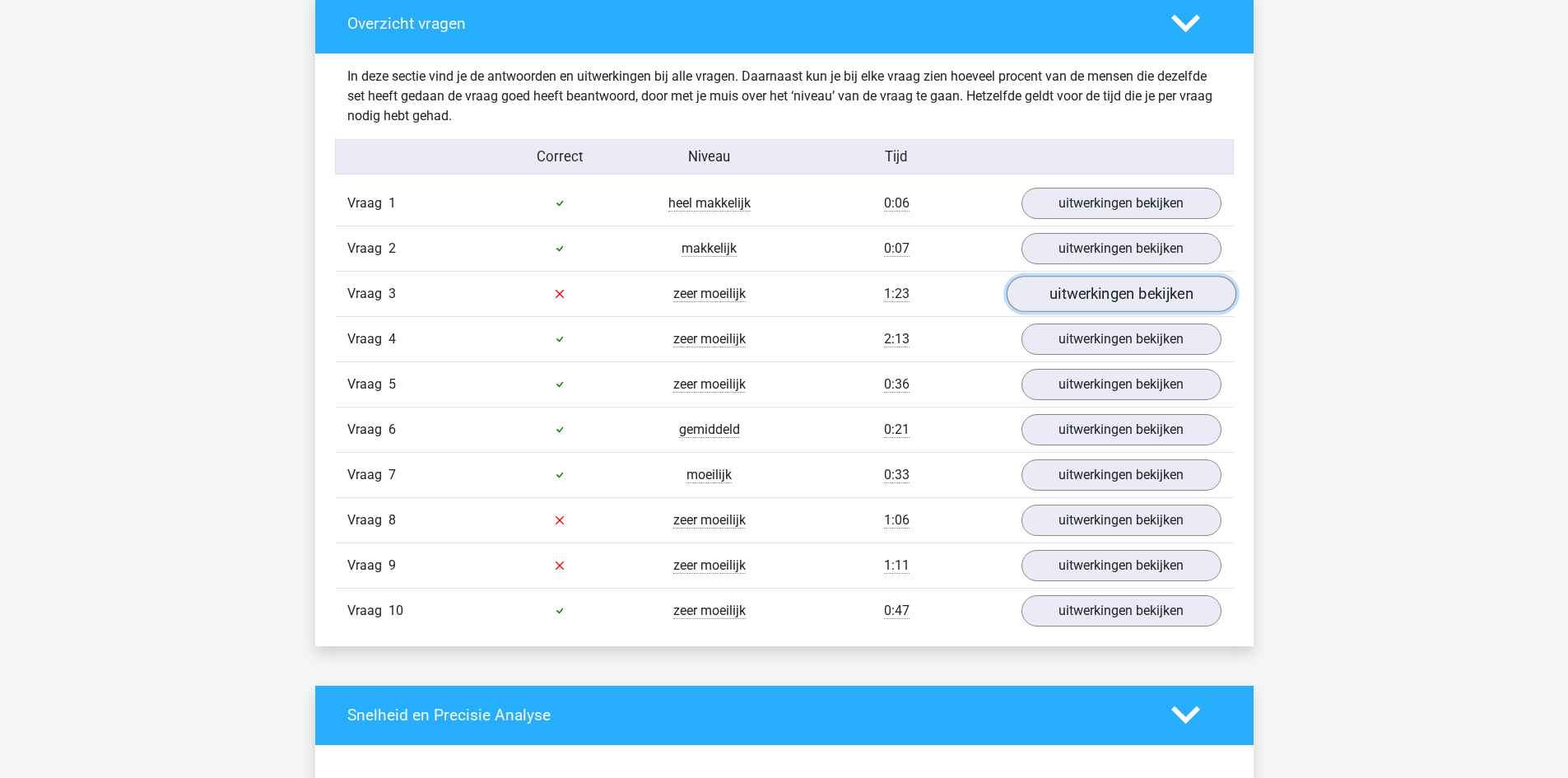
click at [1060, 286] on link "uitwerkingen bekijken" at bounding box center [1121, 294] width 230 height 36
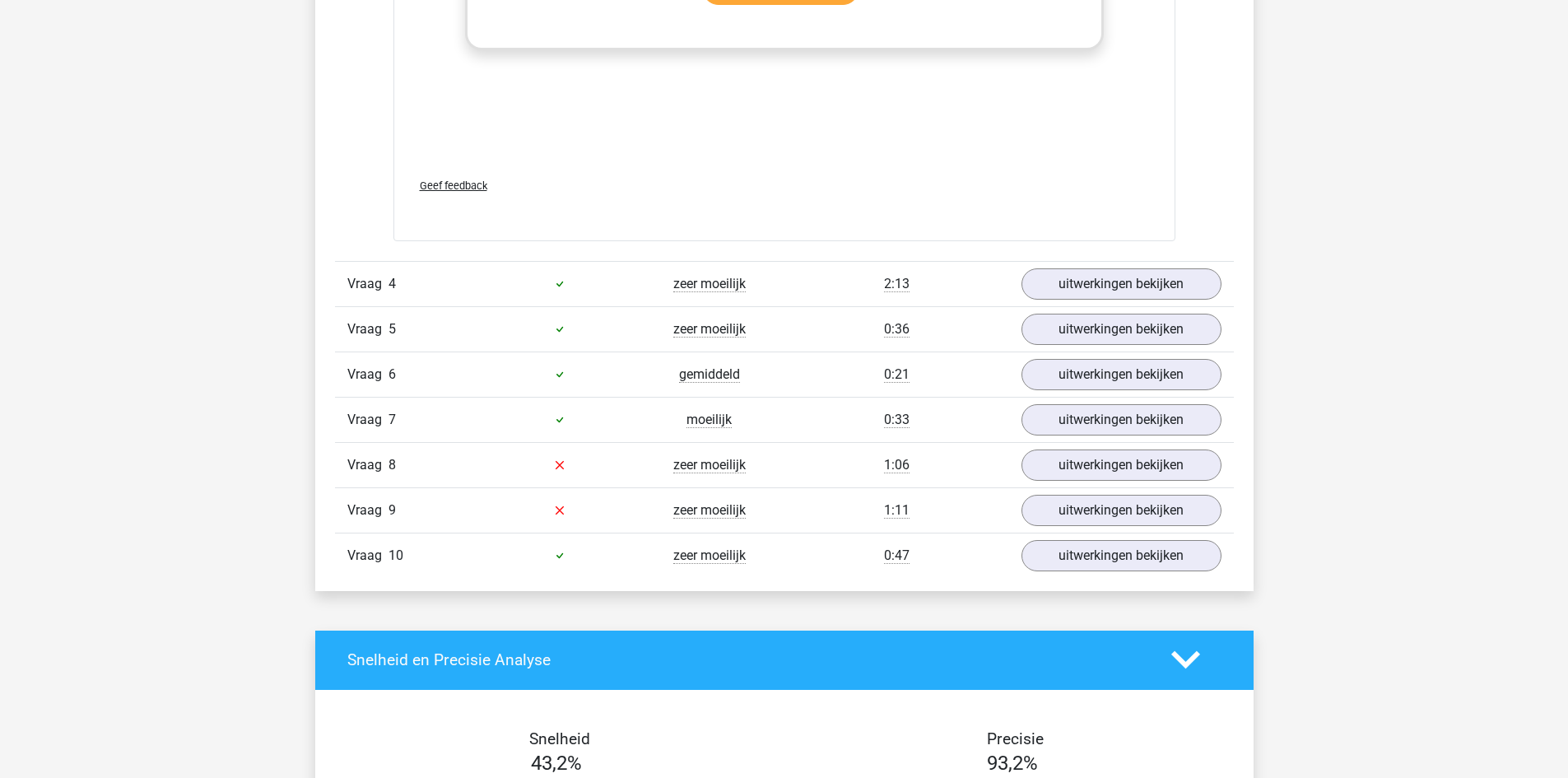
scroll to position [2678, 0]
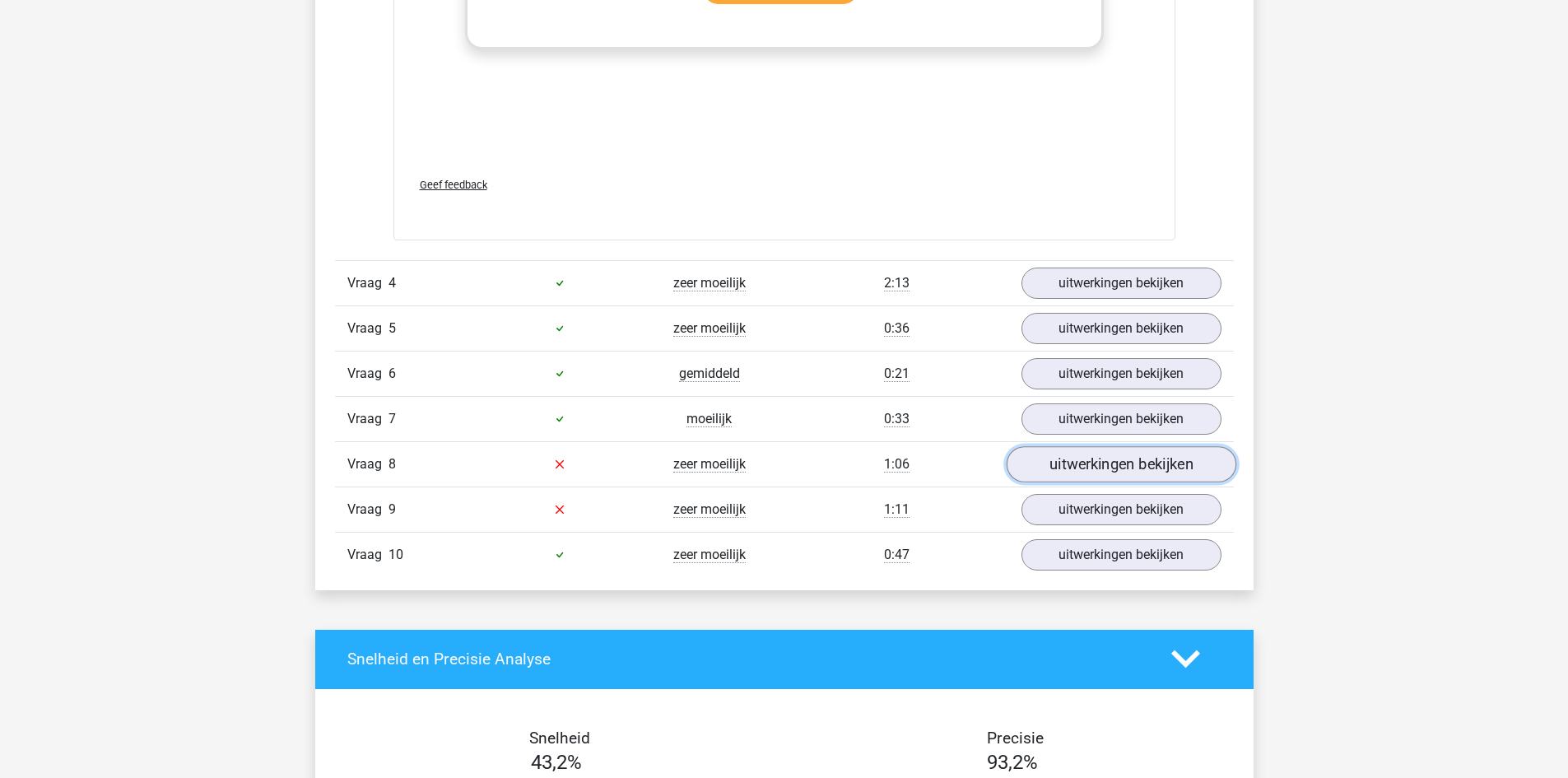
click at [1094, 468] on link "uitwerkingen bekijken" at bounding box center [1121, 464] width 230 height 36
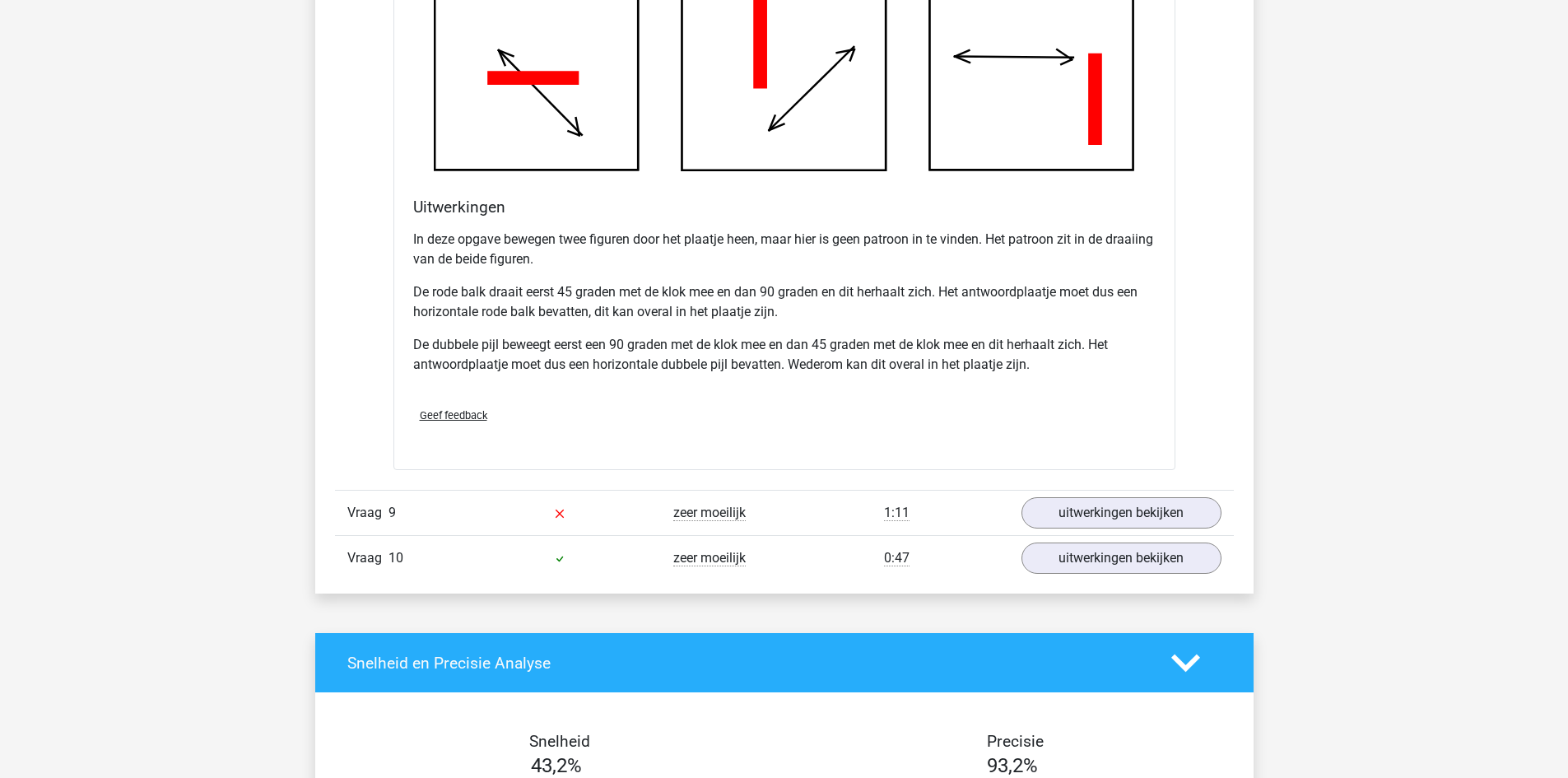
scroll to position [3718, 0]
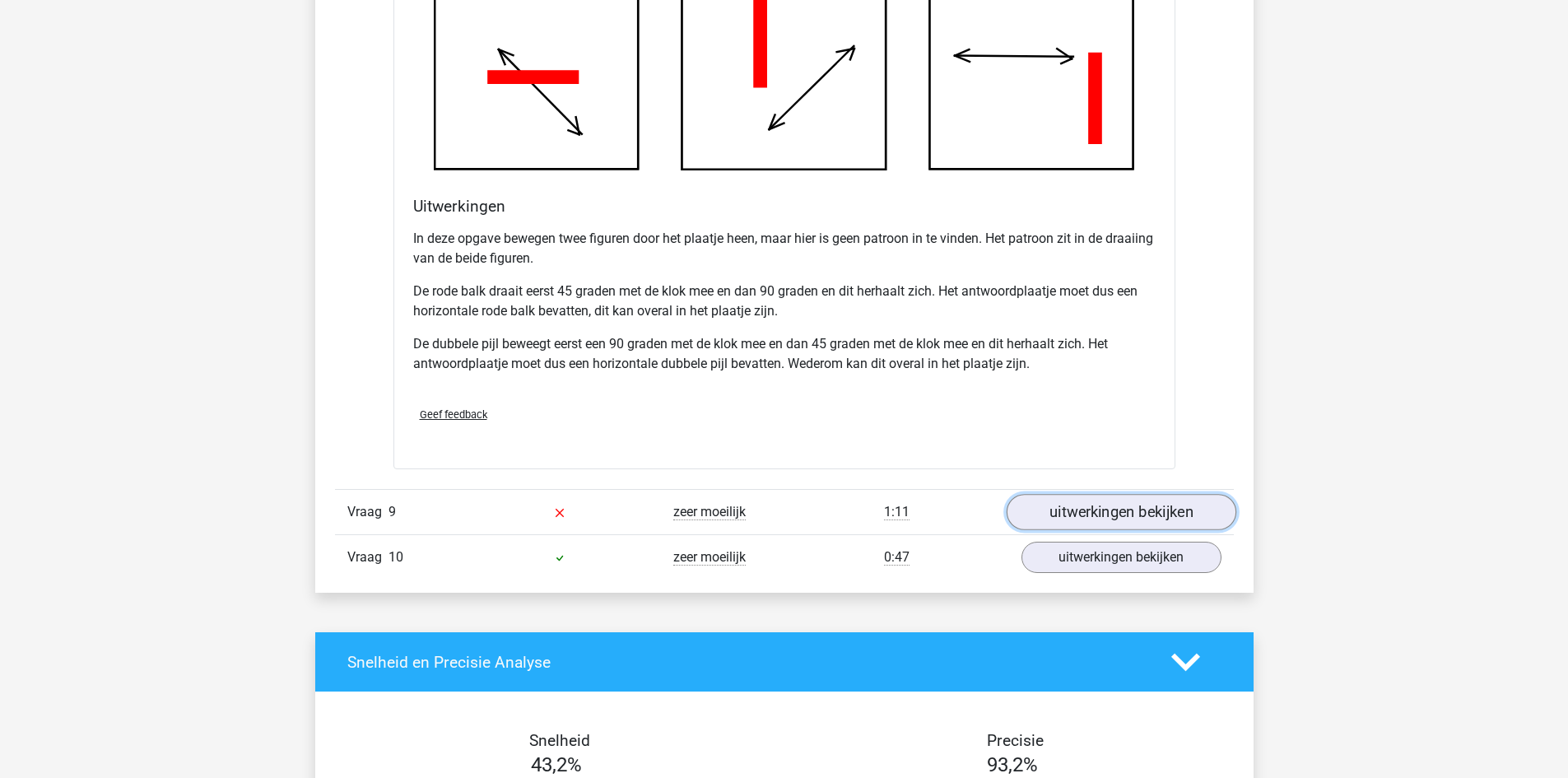
click at [1072, 508] on link "uitwerkingen bekijken" at bounding box center [1121, 512] width 230 height 36
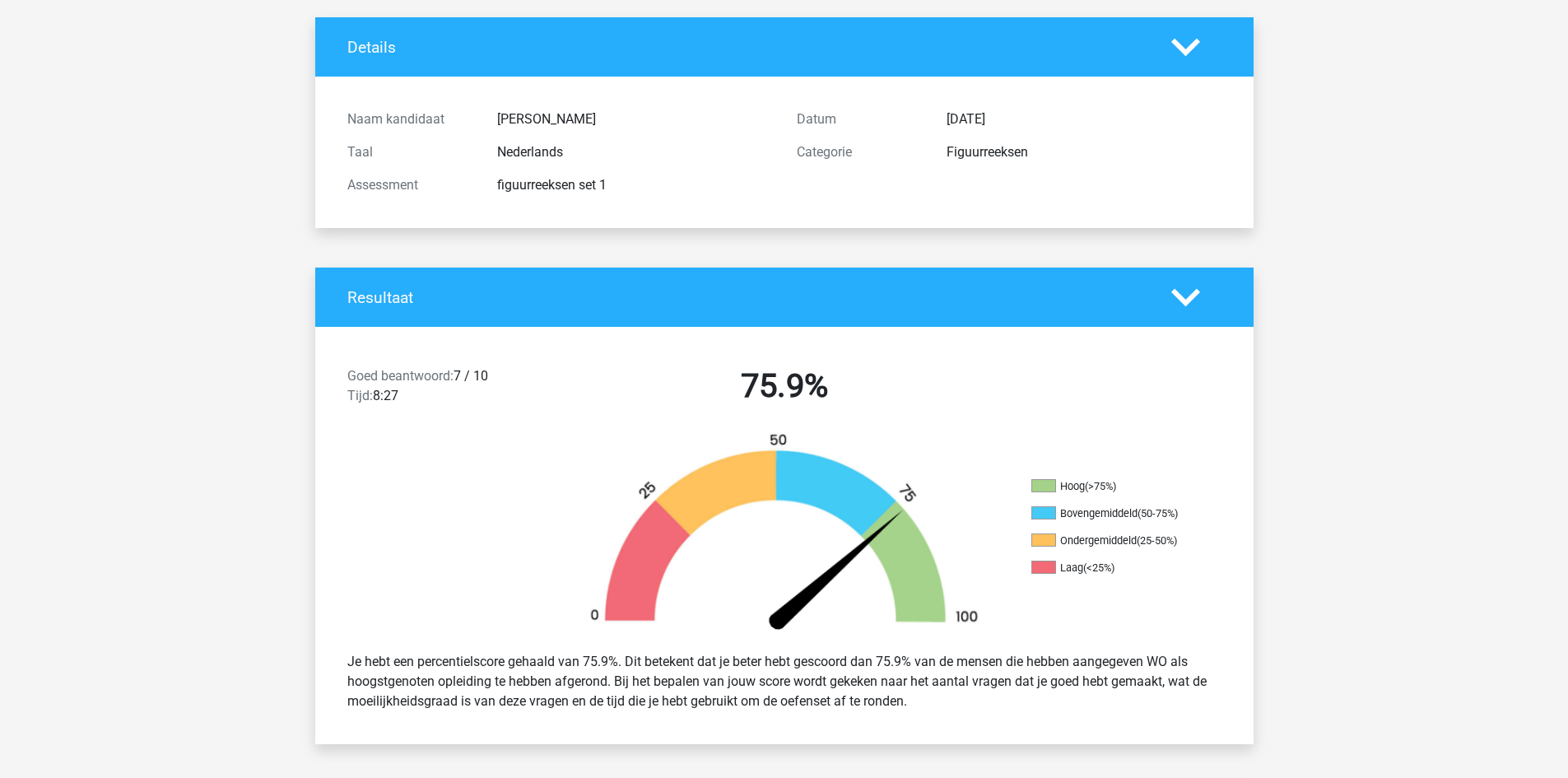
scroll to position [0, 0]
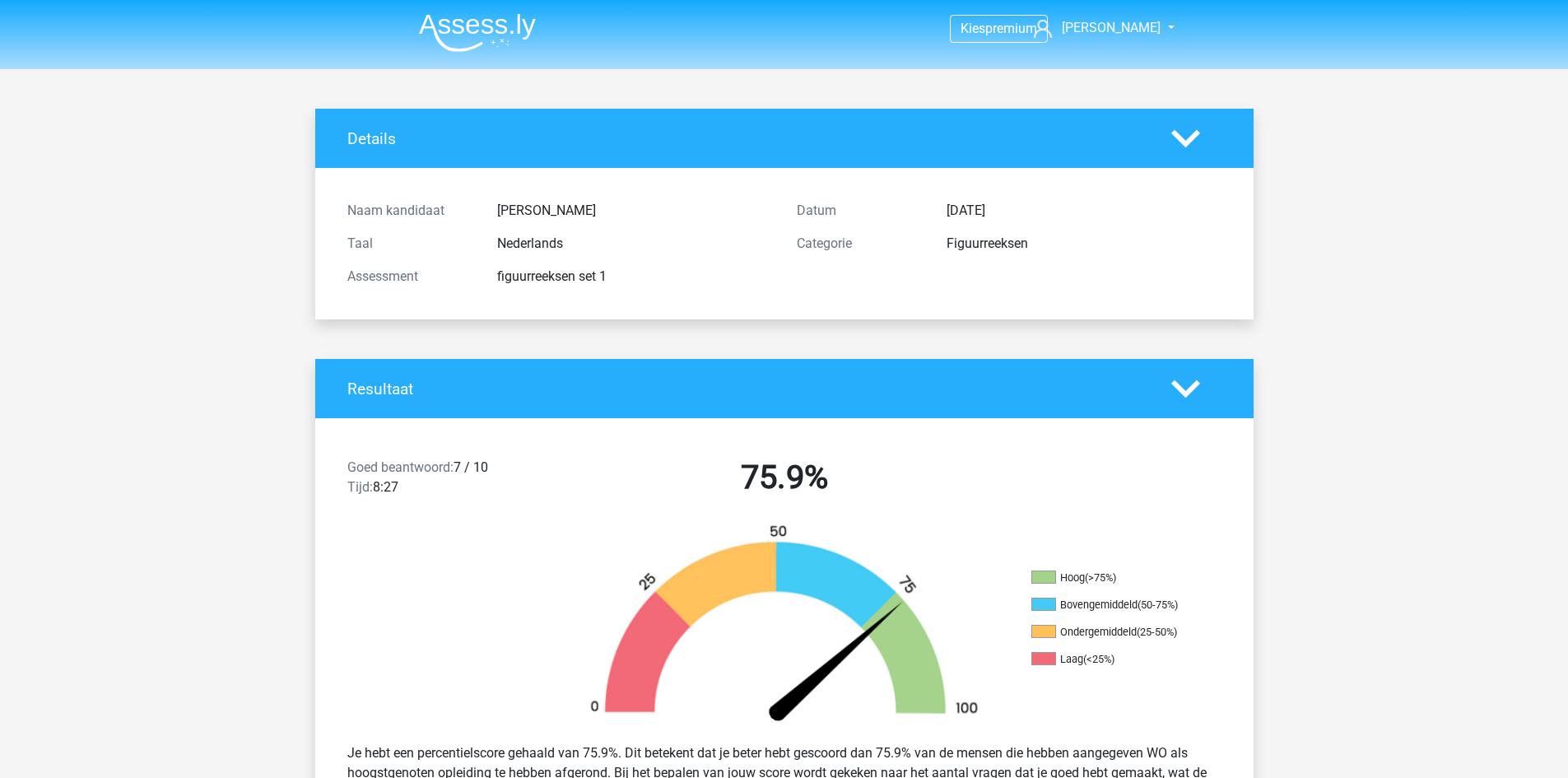
click at [468, 9] on li at bounding box center [470, 29] width 130 height 45
click at [468, 17] on img at bounding box center [477, 32] width 117 height 38
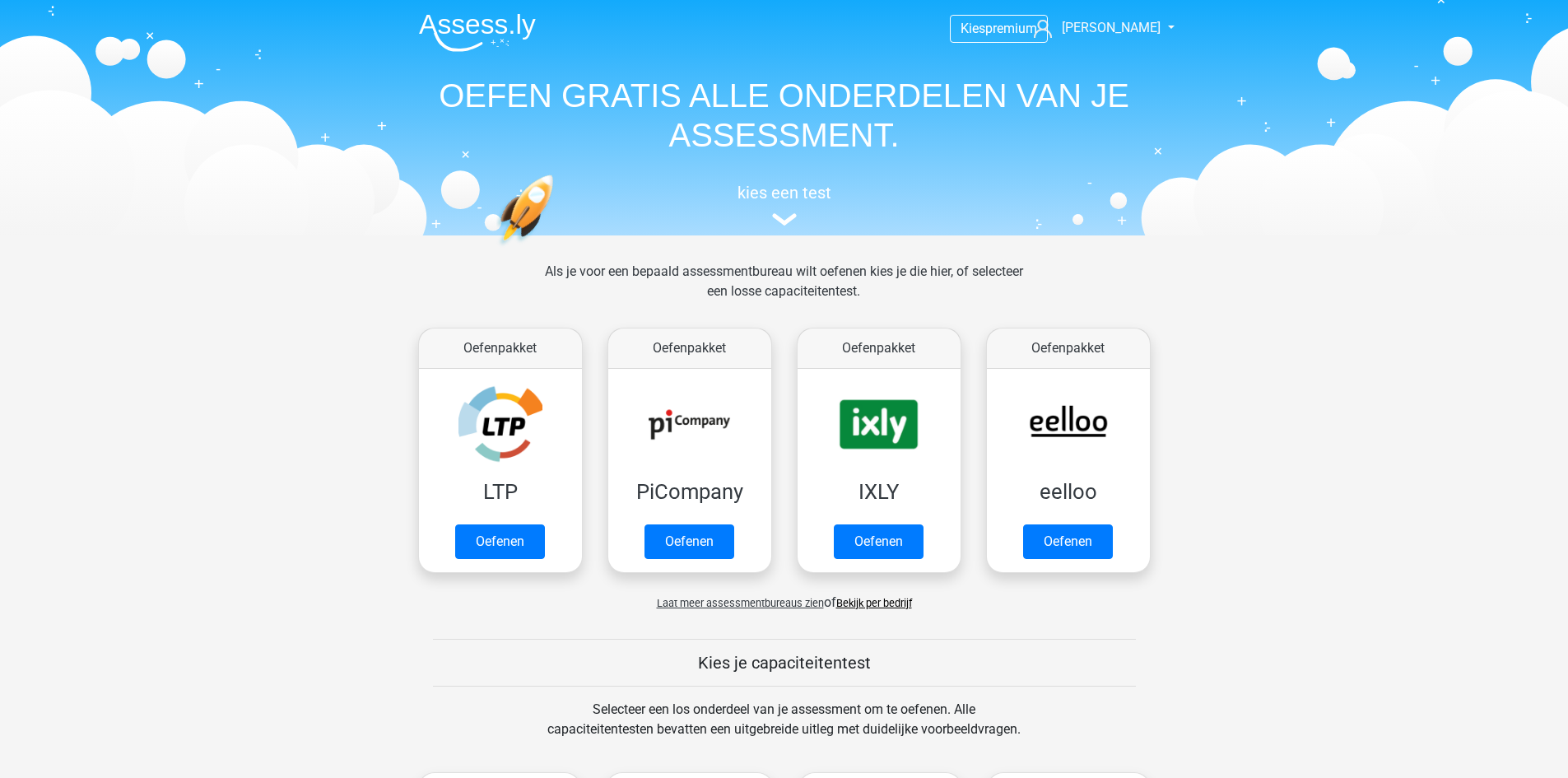
scroll to position [10, 0]
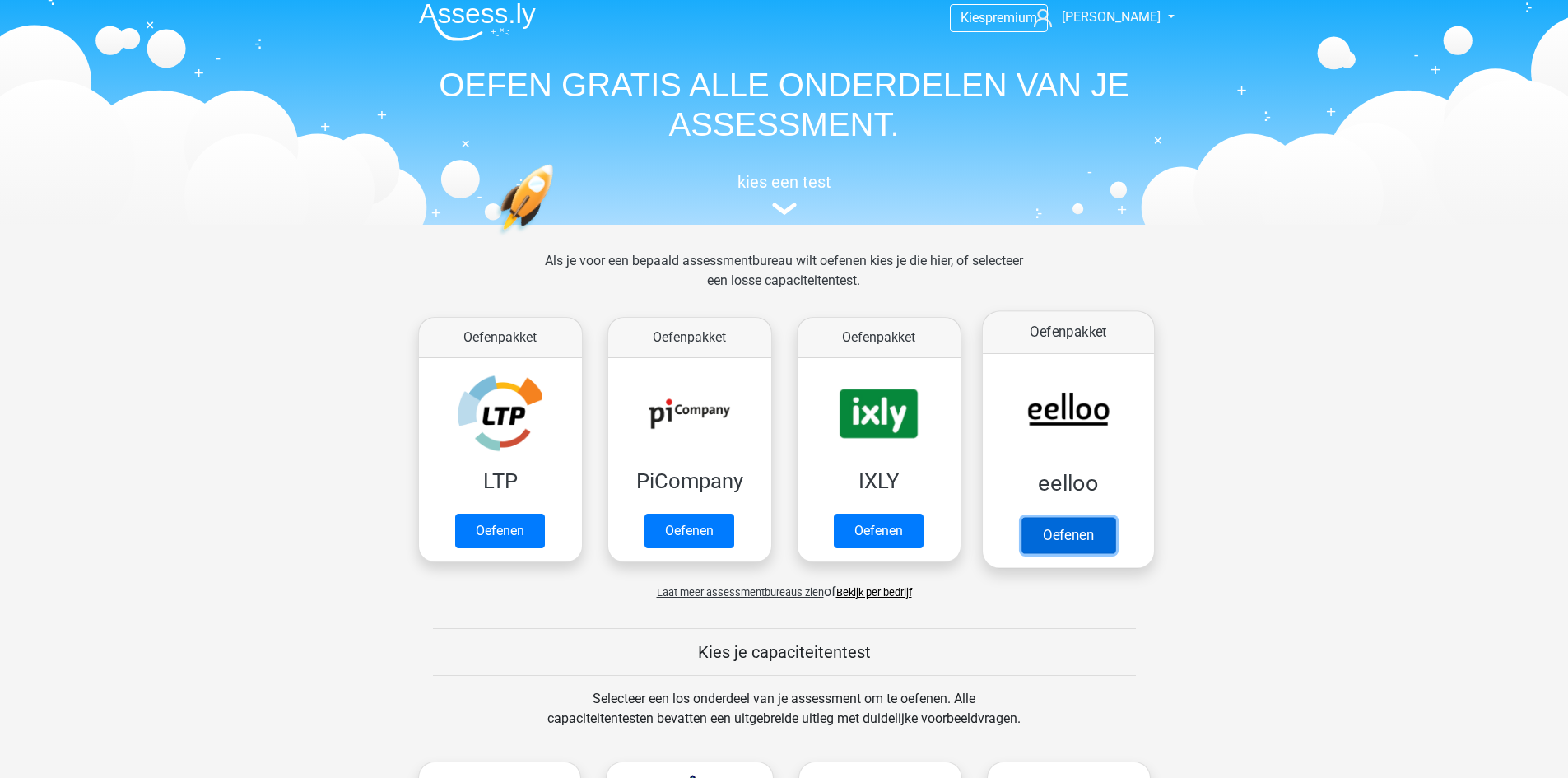
click at [1086, 541] on link "Oefenen" at bounding box center [1068, 535] width 94 height 36
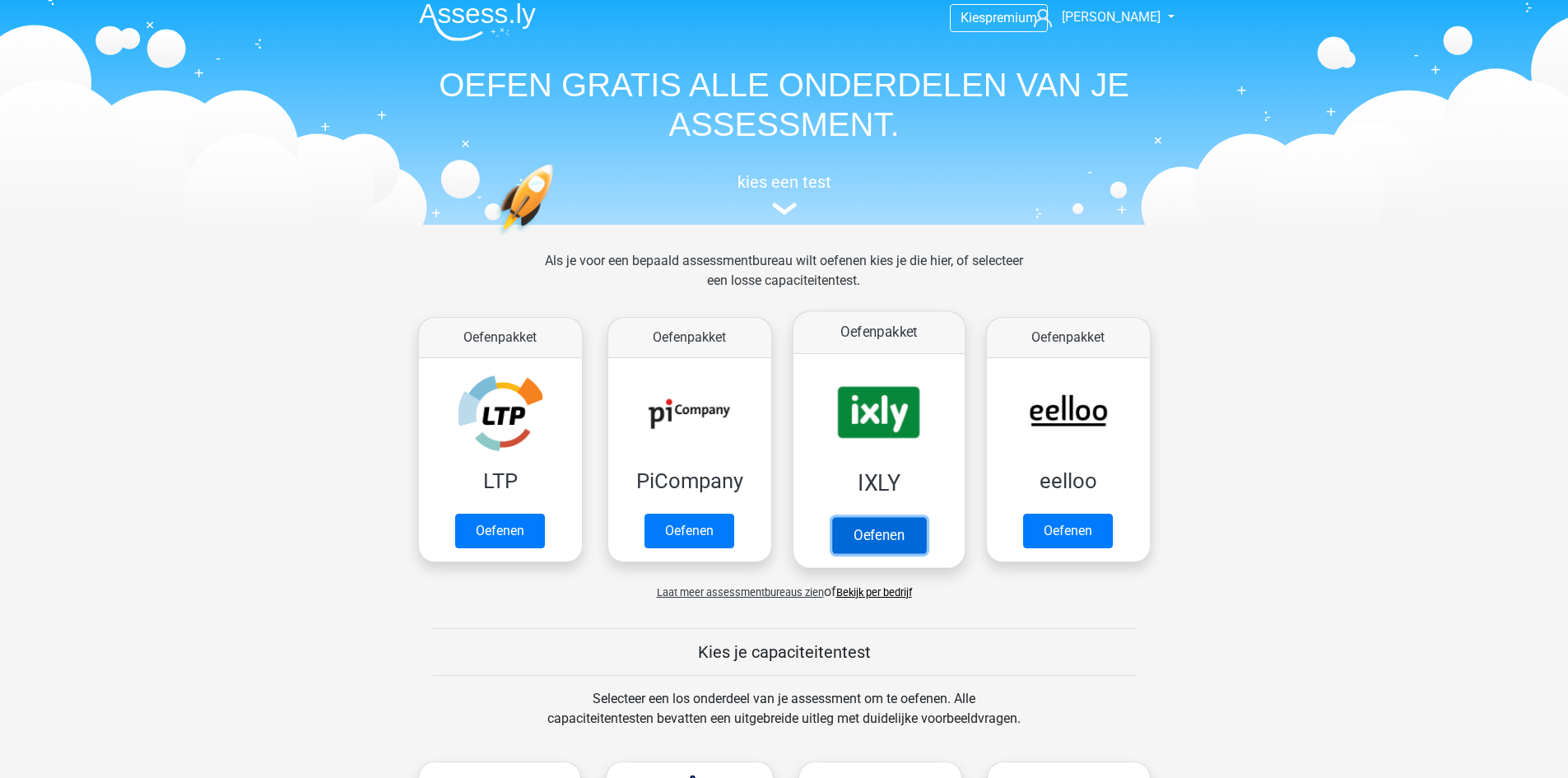
click at [913, 540] on link "Oefenen" at bounding box center [878, 535] width 94 height 36
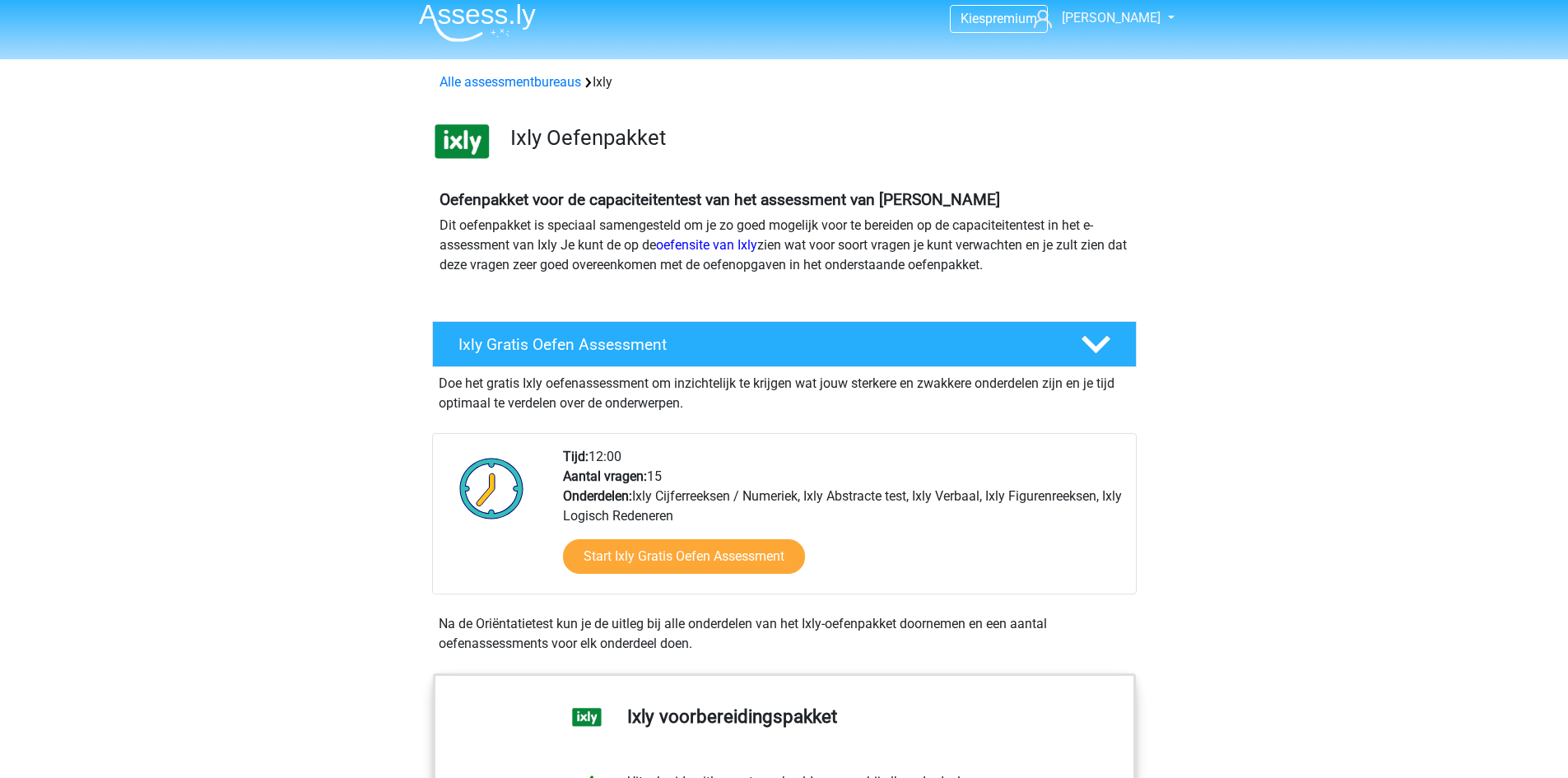
scroll to position [10, 0]
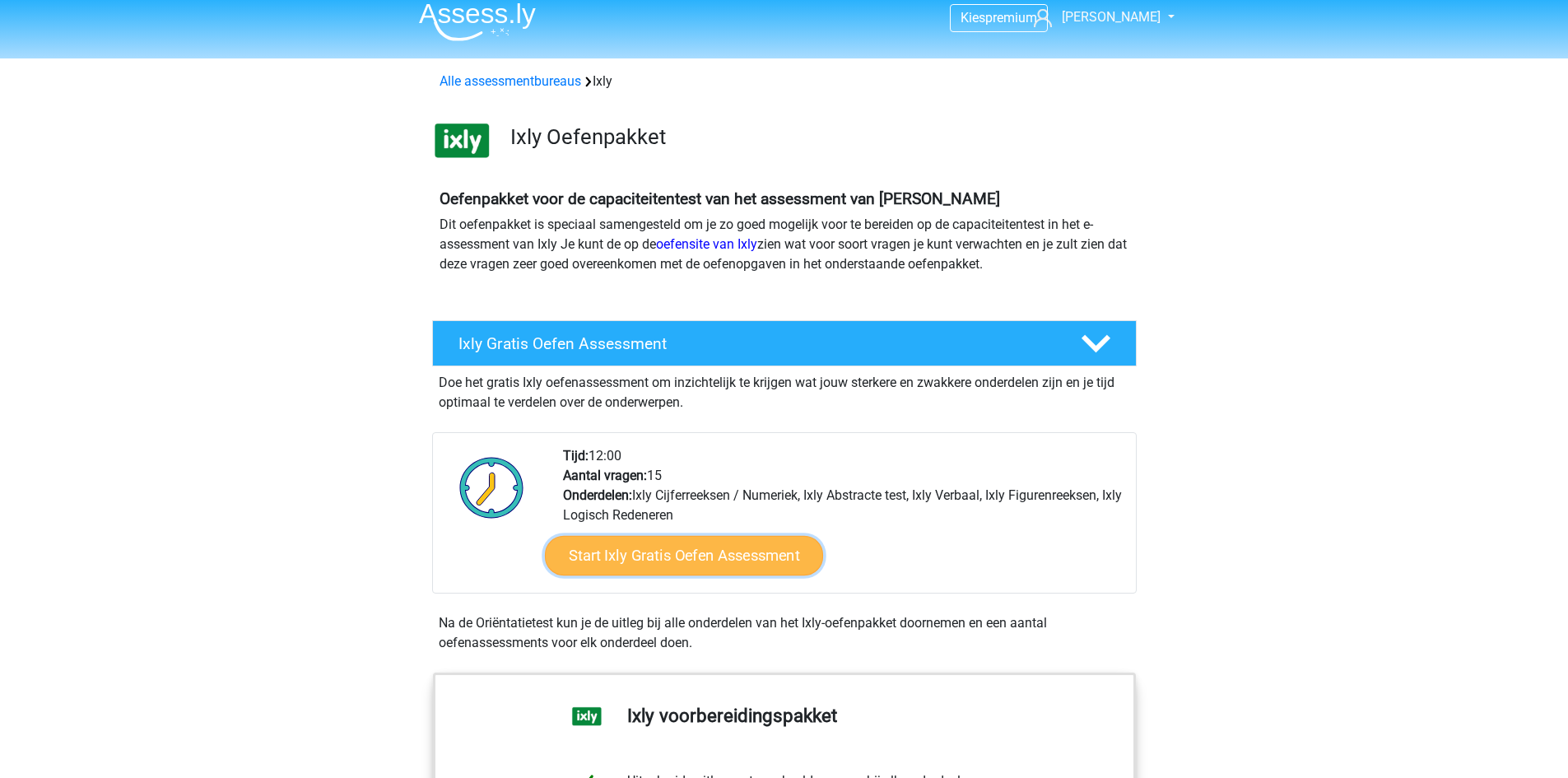
click at [783, 548] on link "Start Ixly Gratis Oefen Assessment" at bounding box center [683, 555] width 279 height 39
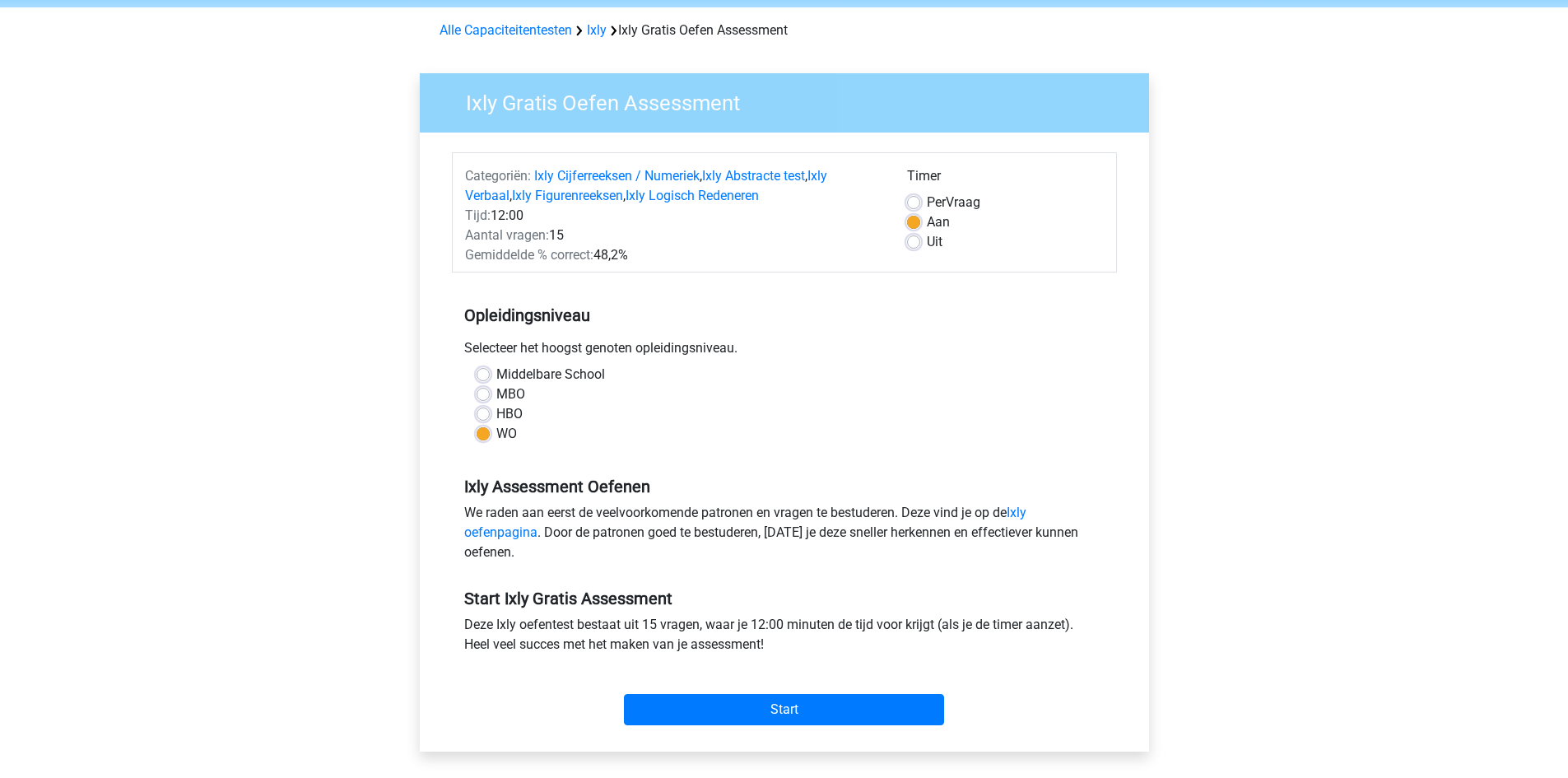
scroll to position [63, 0]
click at [824, 704] on input "Start" at bounding box center [784, 708] width 321 height 31
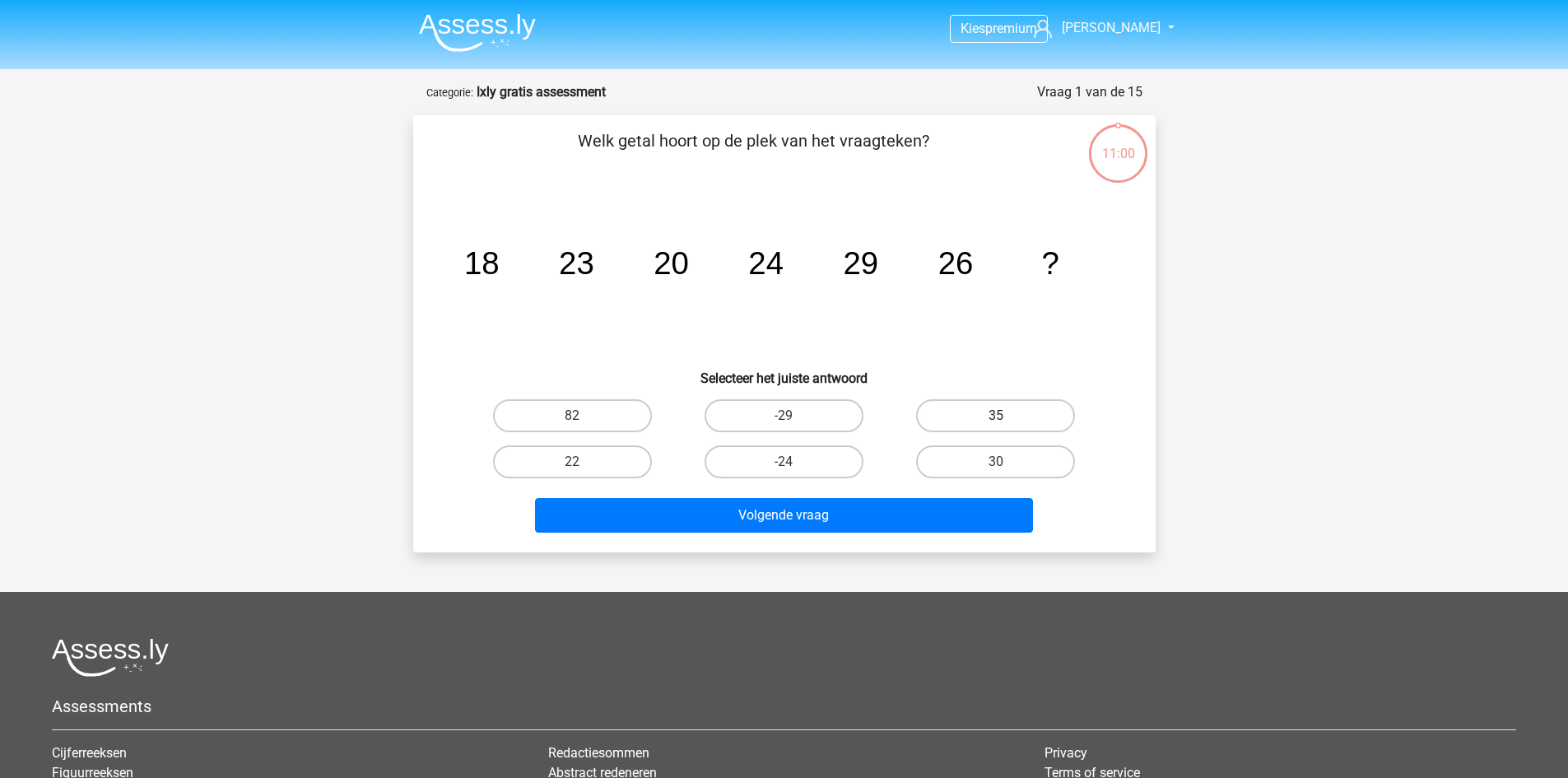
click at [947, 403] on label "35" at bounding box center [996, 415] width 159 height 33
click at [996, 416] on input "35" at bounding box center [1000, 421] width 10 height 10
radio input "true"
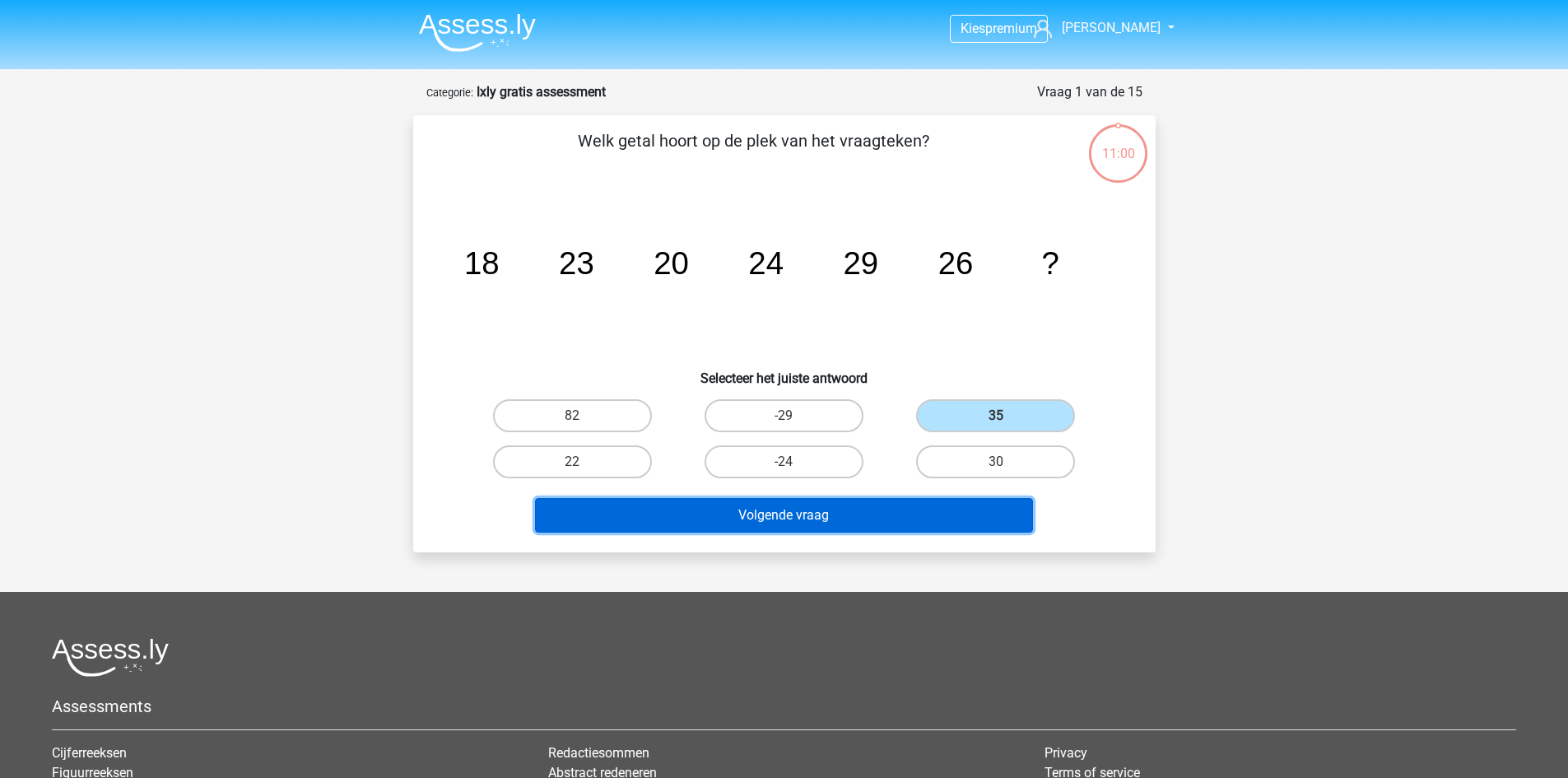
click at [903, 520] on button "Volgende vraag" at bounding box center [784, 515] width 498 height 35
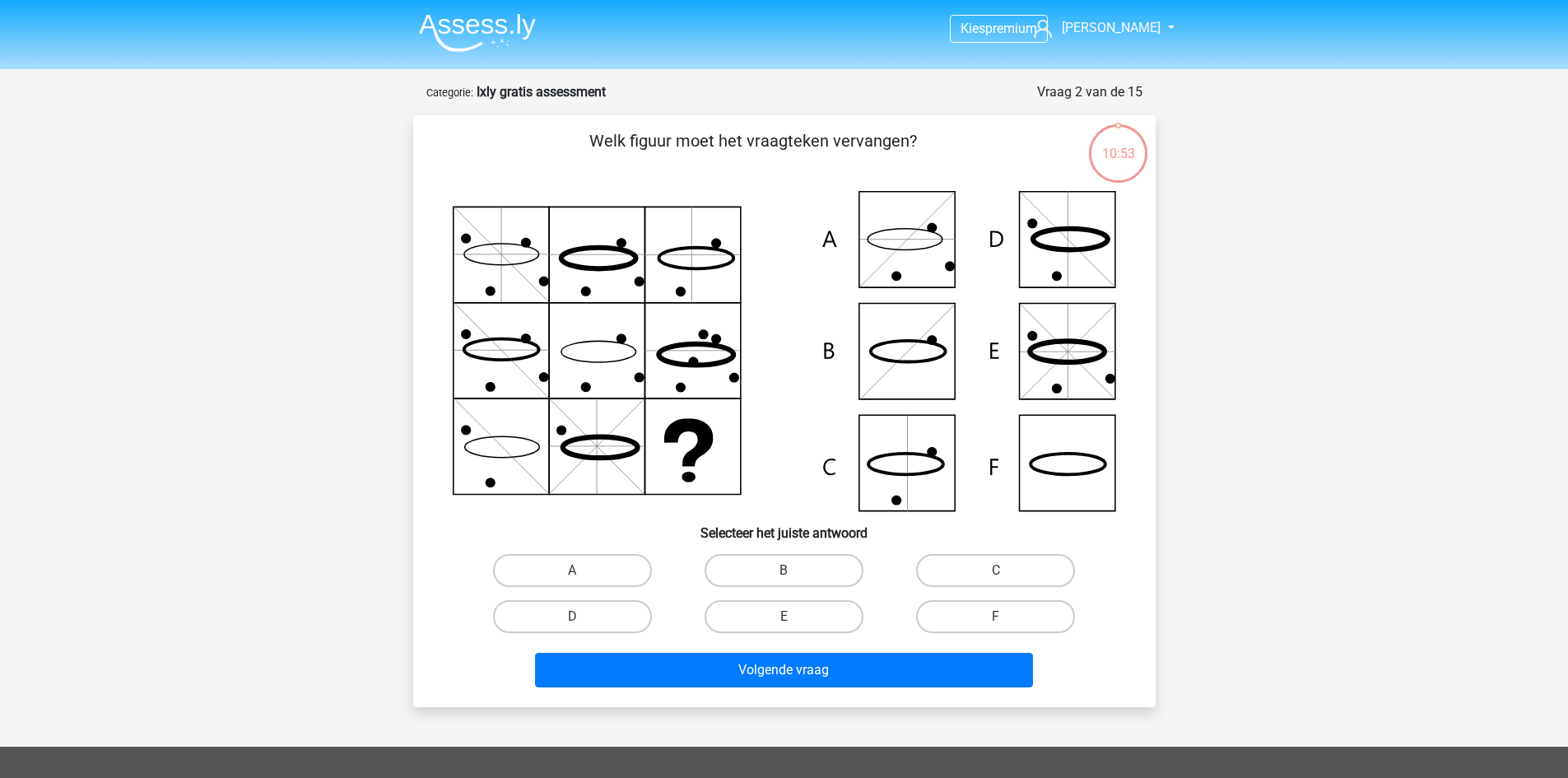
click at [468, 37] on img at bounding box center [477, 32] width 117 height 38
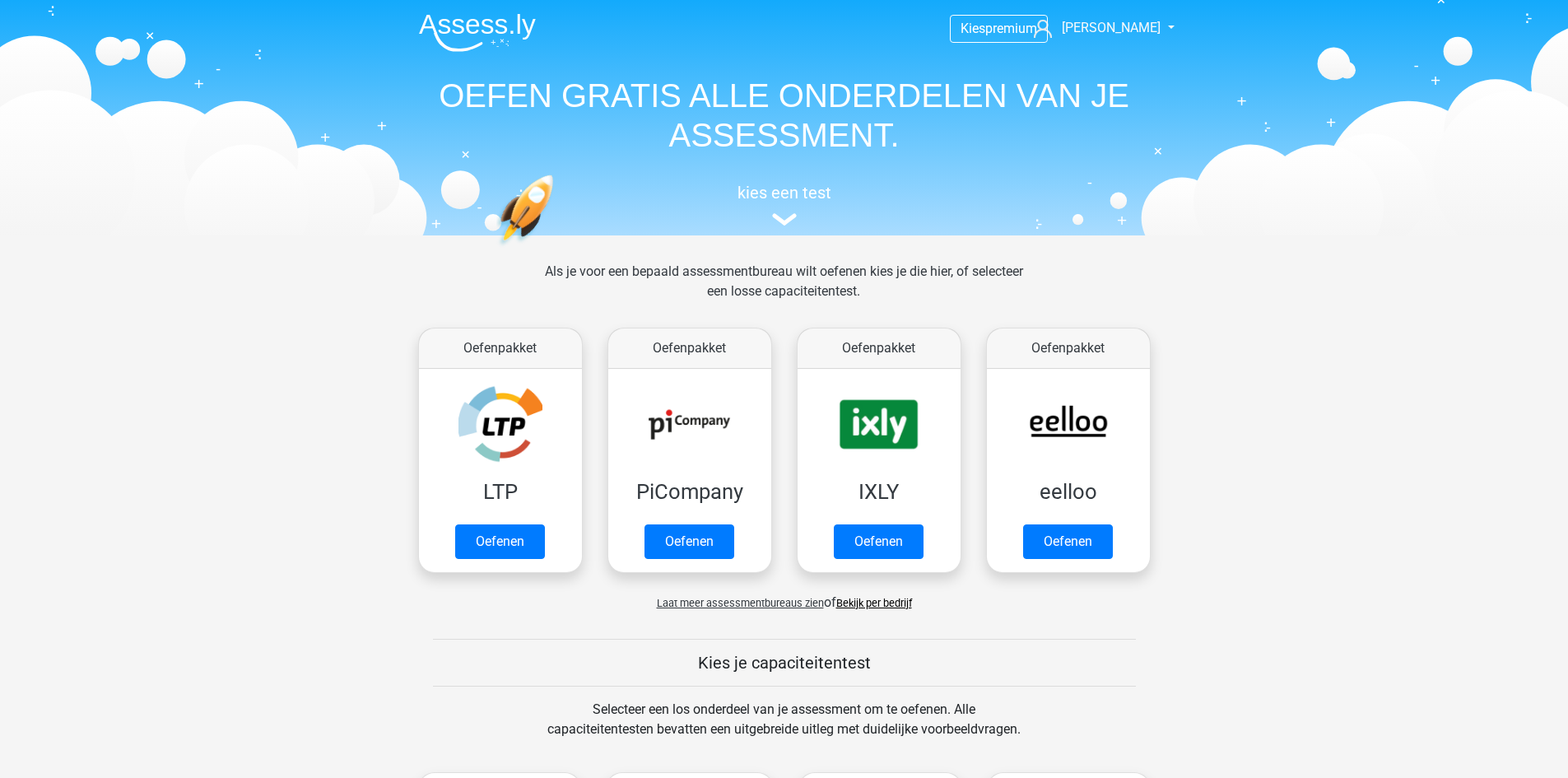
scroll to position [22, 0]
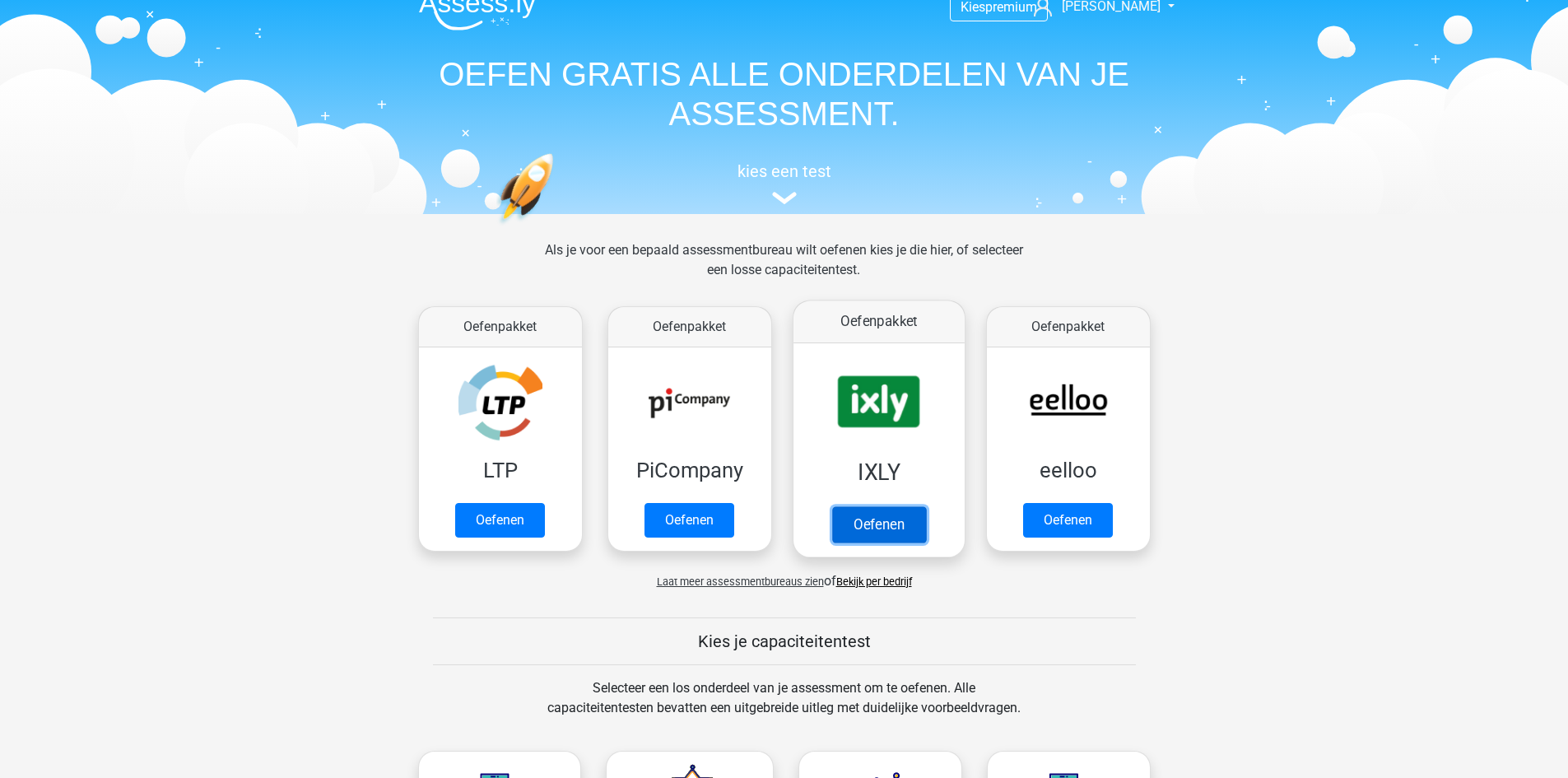
click at [882, 510] on link "Oefenen" at bounding box center [878, 525] width 94 height 36
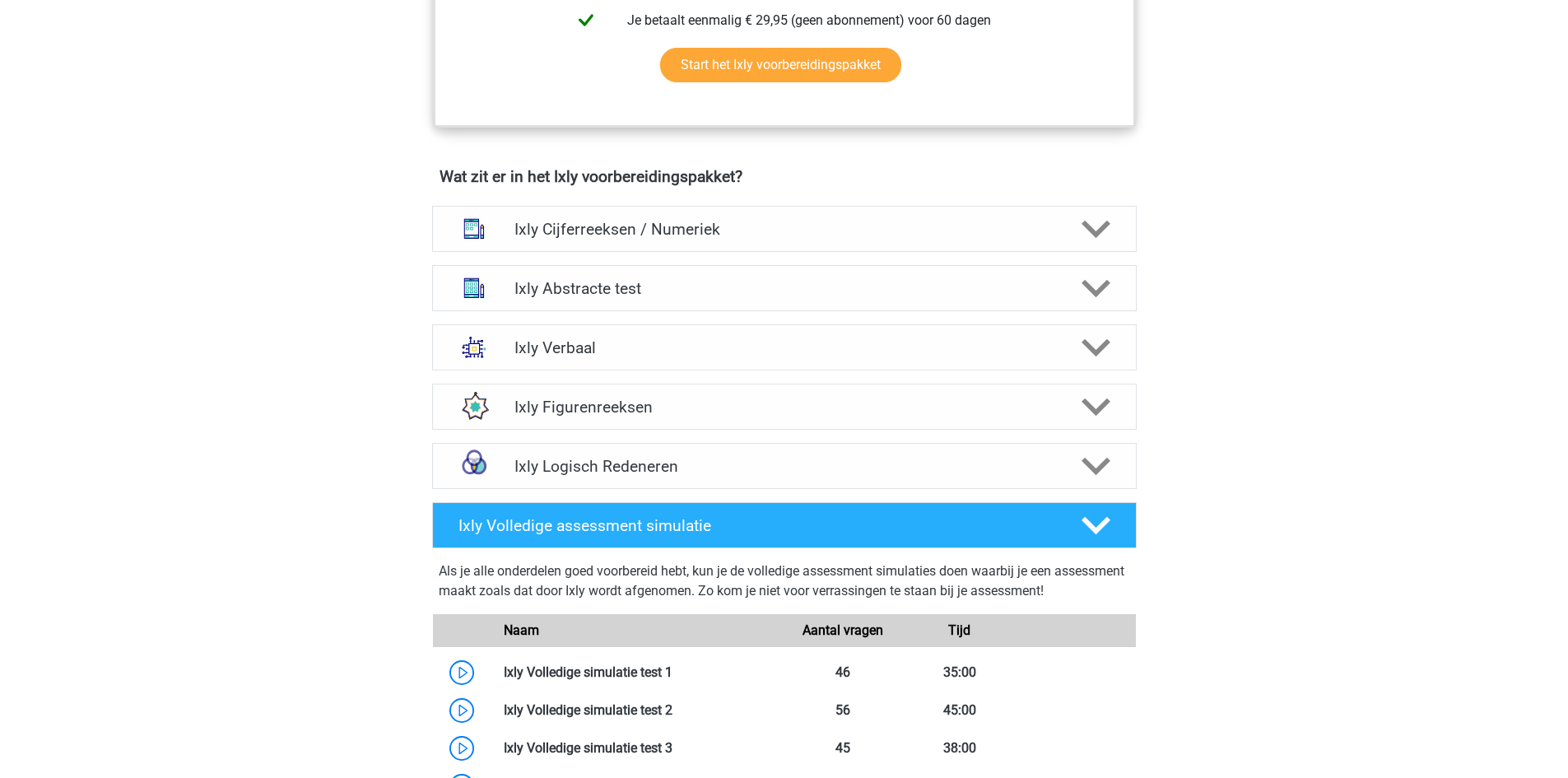
scroll to position [975, 0]
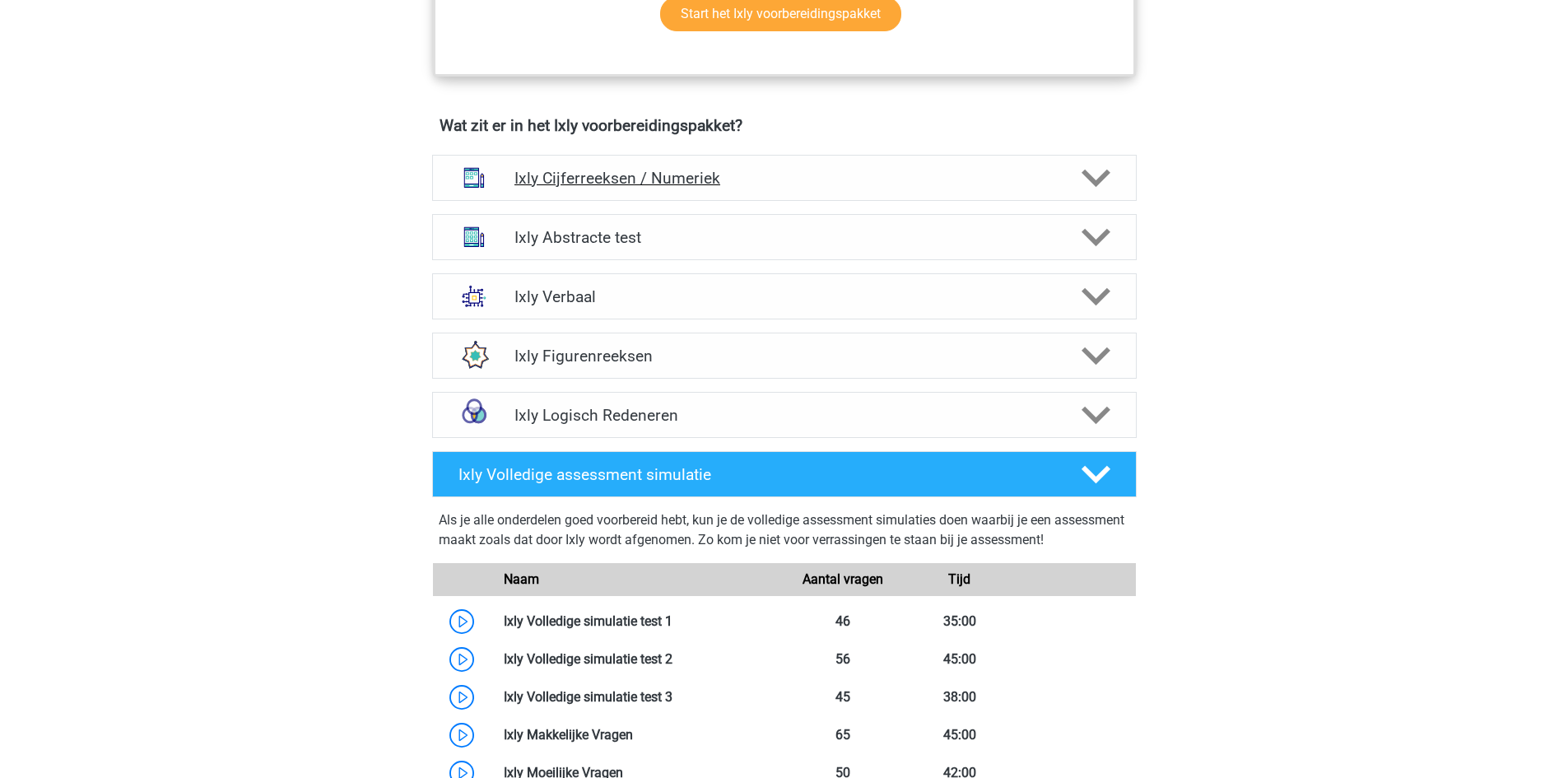
click at [838, 173] on h4 "Ixly Cijferreeksen / Numeriek" at bounding box center [784, 179] width 539 height 19
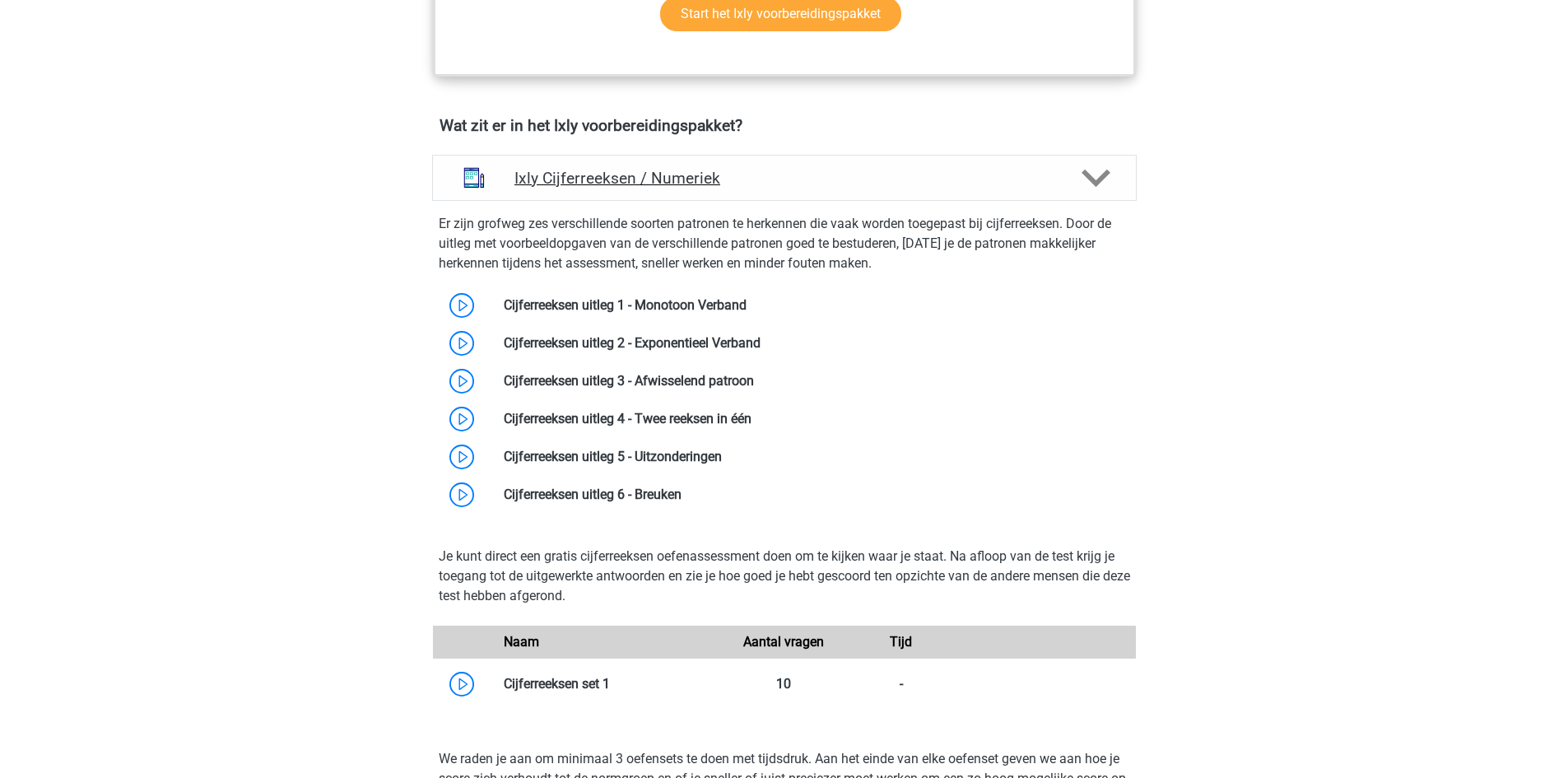
click at [838, 173] on h4 "Ixly Cijferreeksen / Numeriek" at bounding box center [784, 179] width 539 height 19
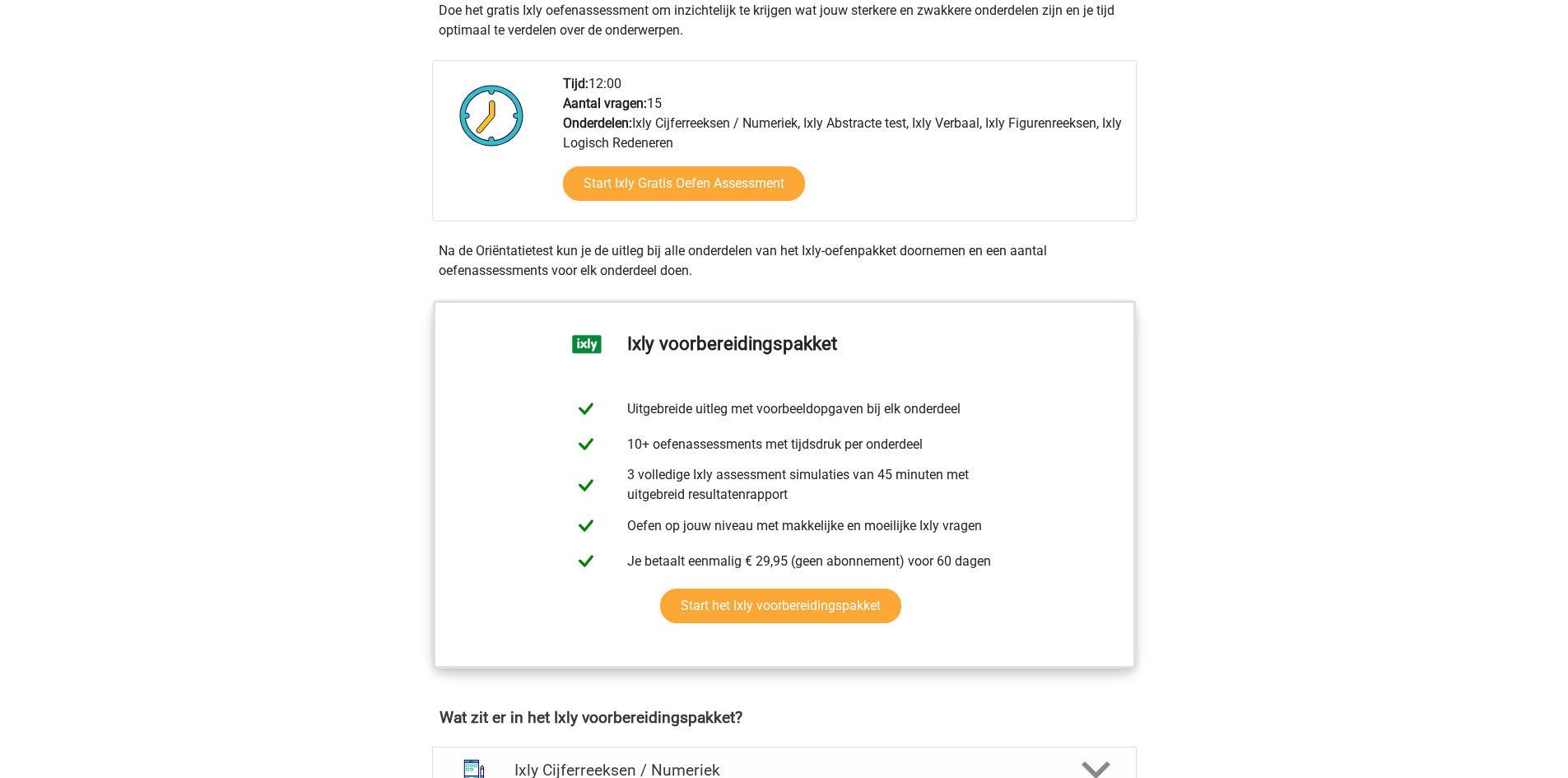
scroll to position [0, 0]
